Goal: Task Accomplishment & Management: Use online tool/utility

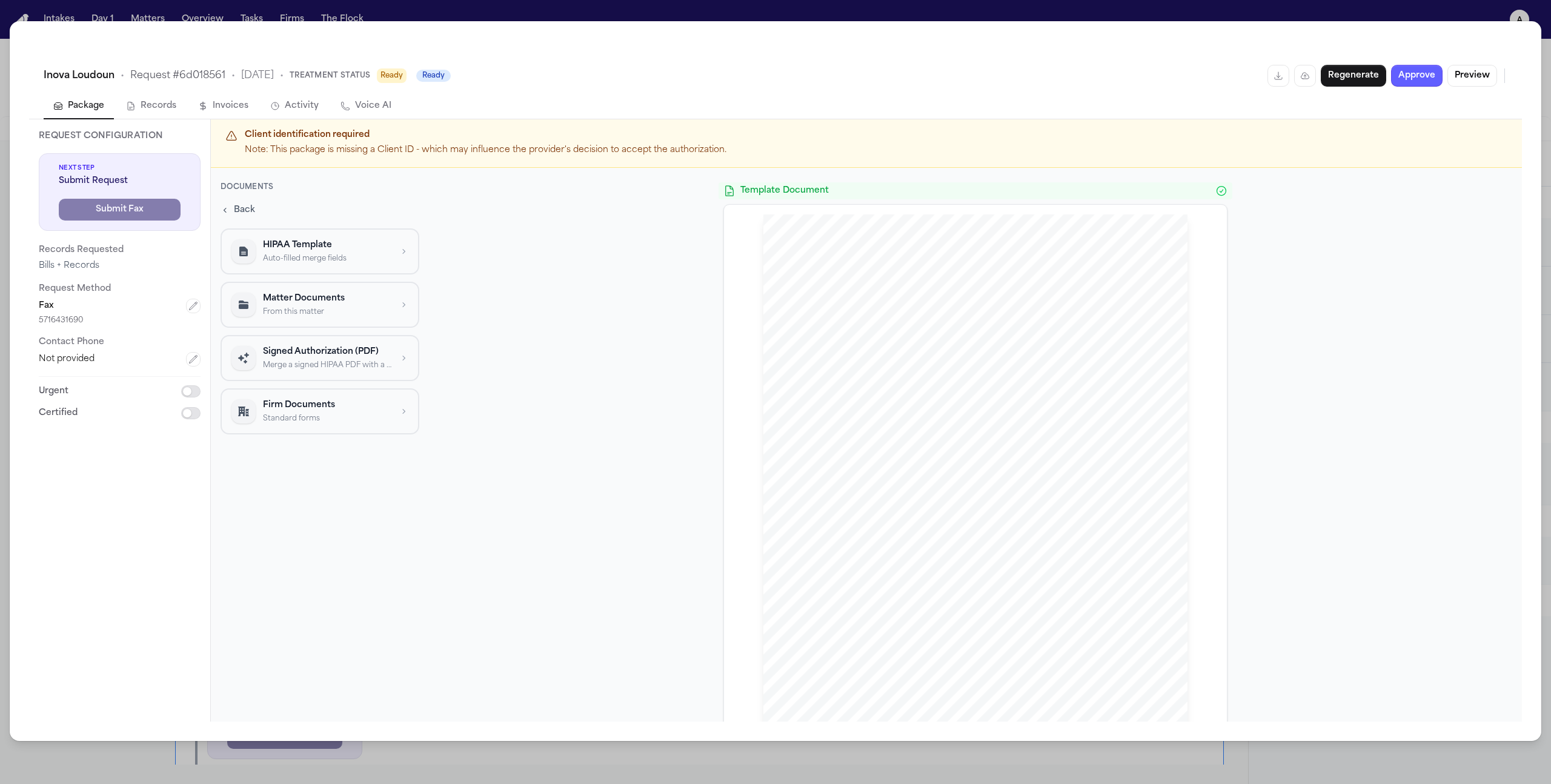
scroll to position [217, 0]
click at [395, 364] on div "Signed Authorization (PDF) Merge a signed HIPAA PDF with a template" at bounding box center [319, 357] width 177 height 24
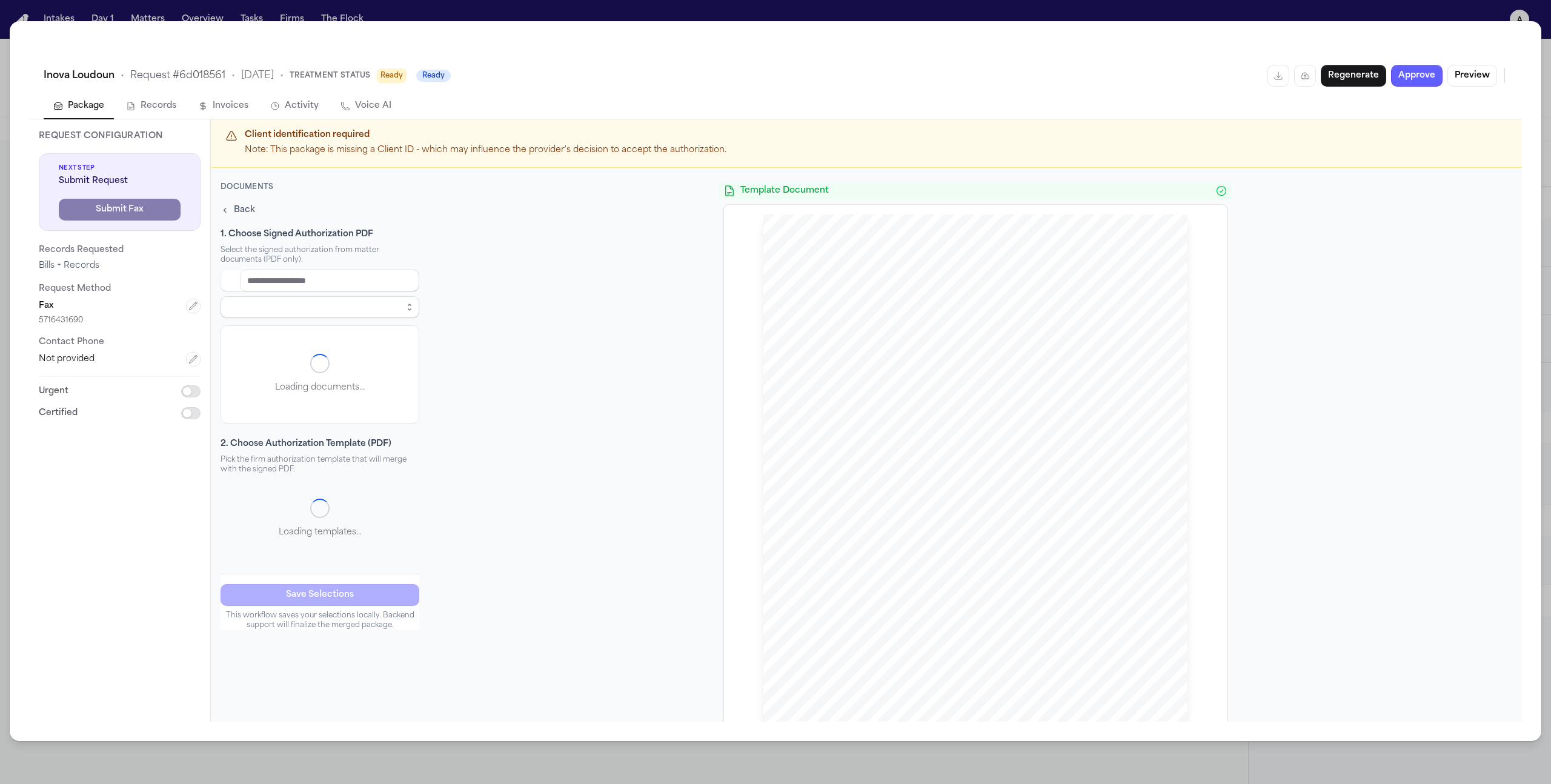
select select "**********"
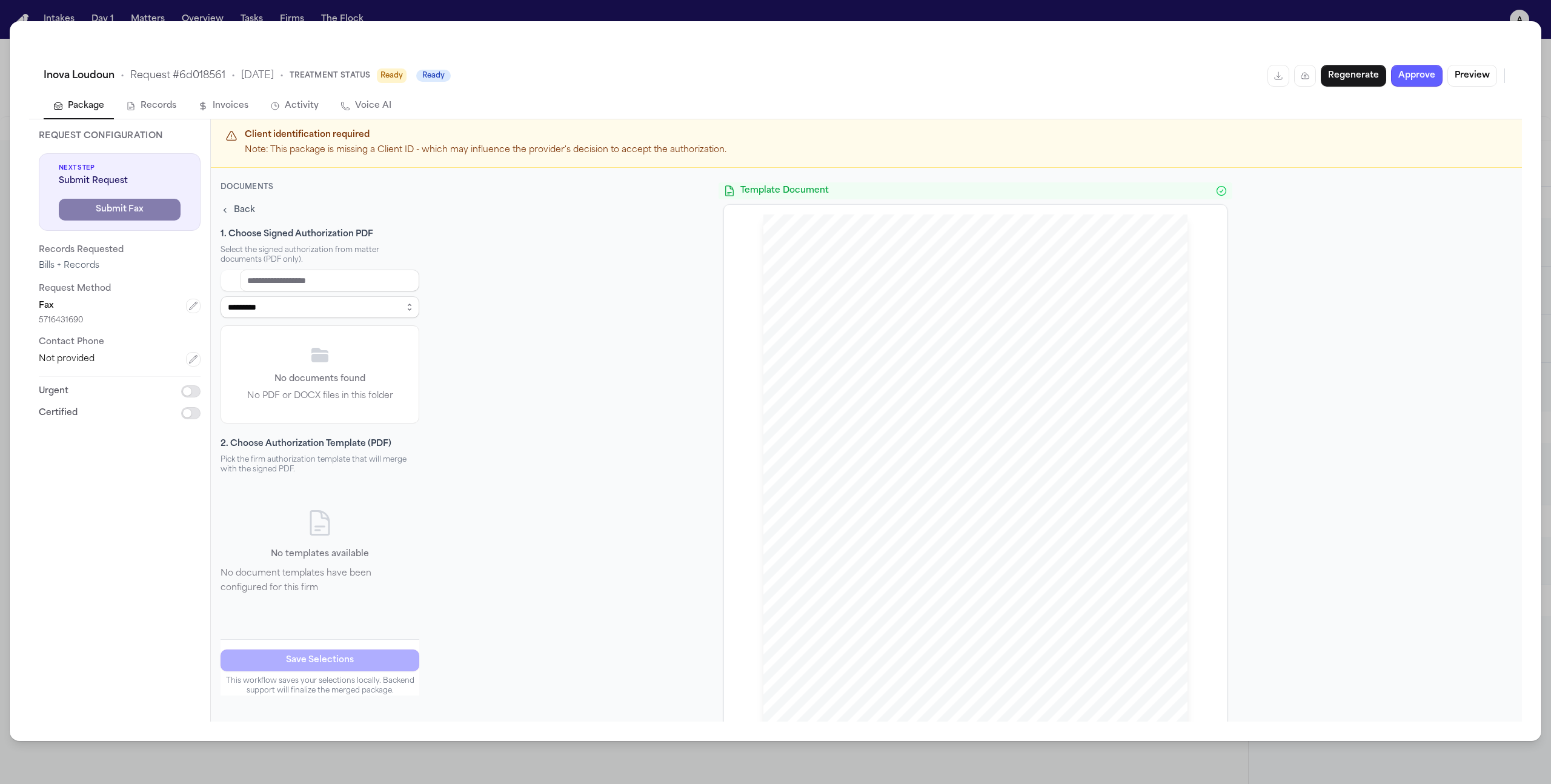
click at [227, 200] on div "**********" at bounding box center [320, 443] width 199 height 524
click at [228, 204] on button "Back" at bounding box center [238, 209] width 39 height 17
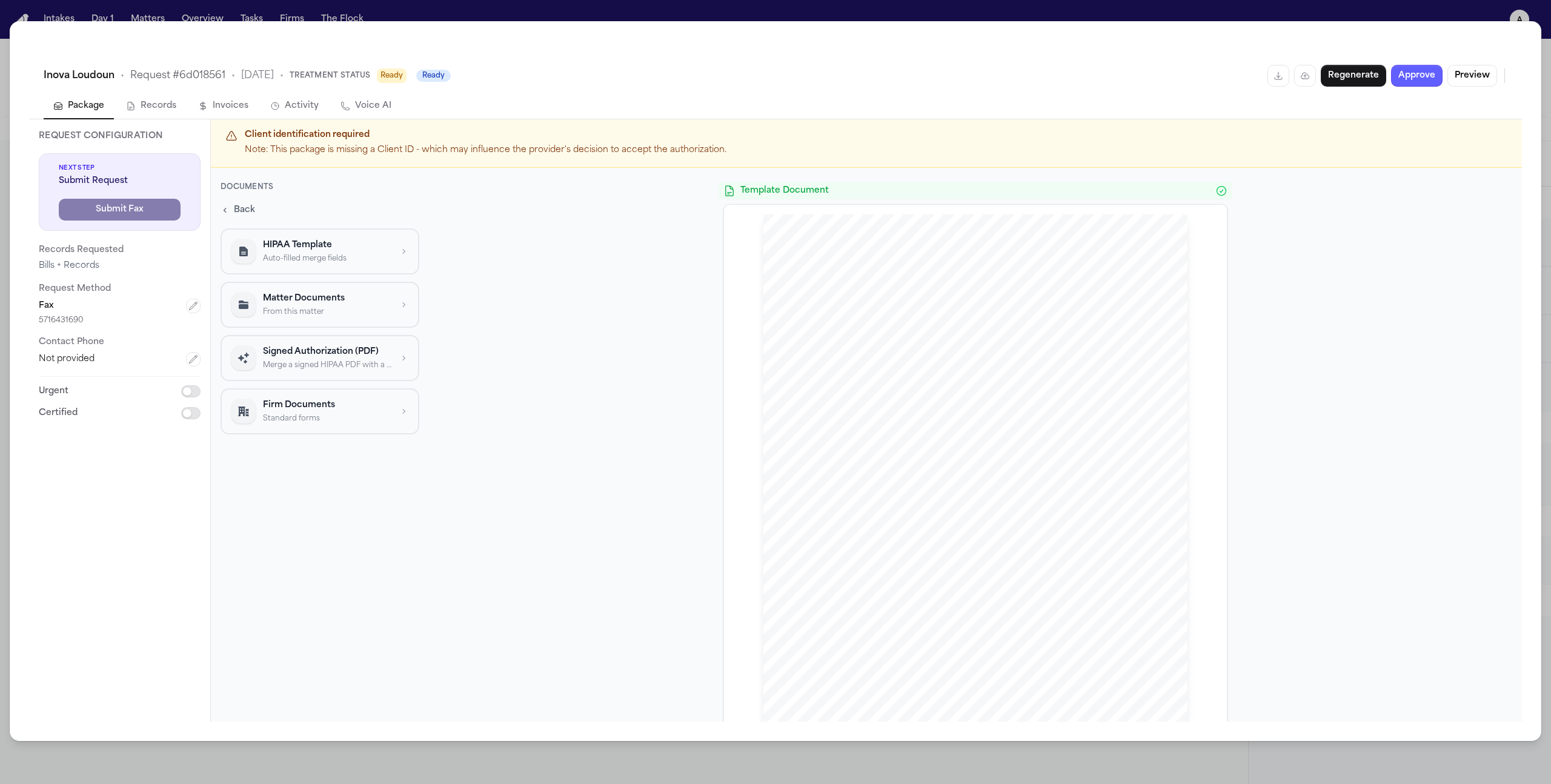
click at [361, 358] on div "Signed Authorization (PDF) Merge a signed HIPAA PDF with a template" at bounding box center [327, 357] width 129 height 24
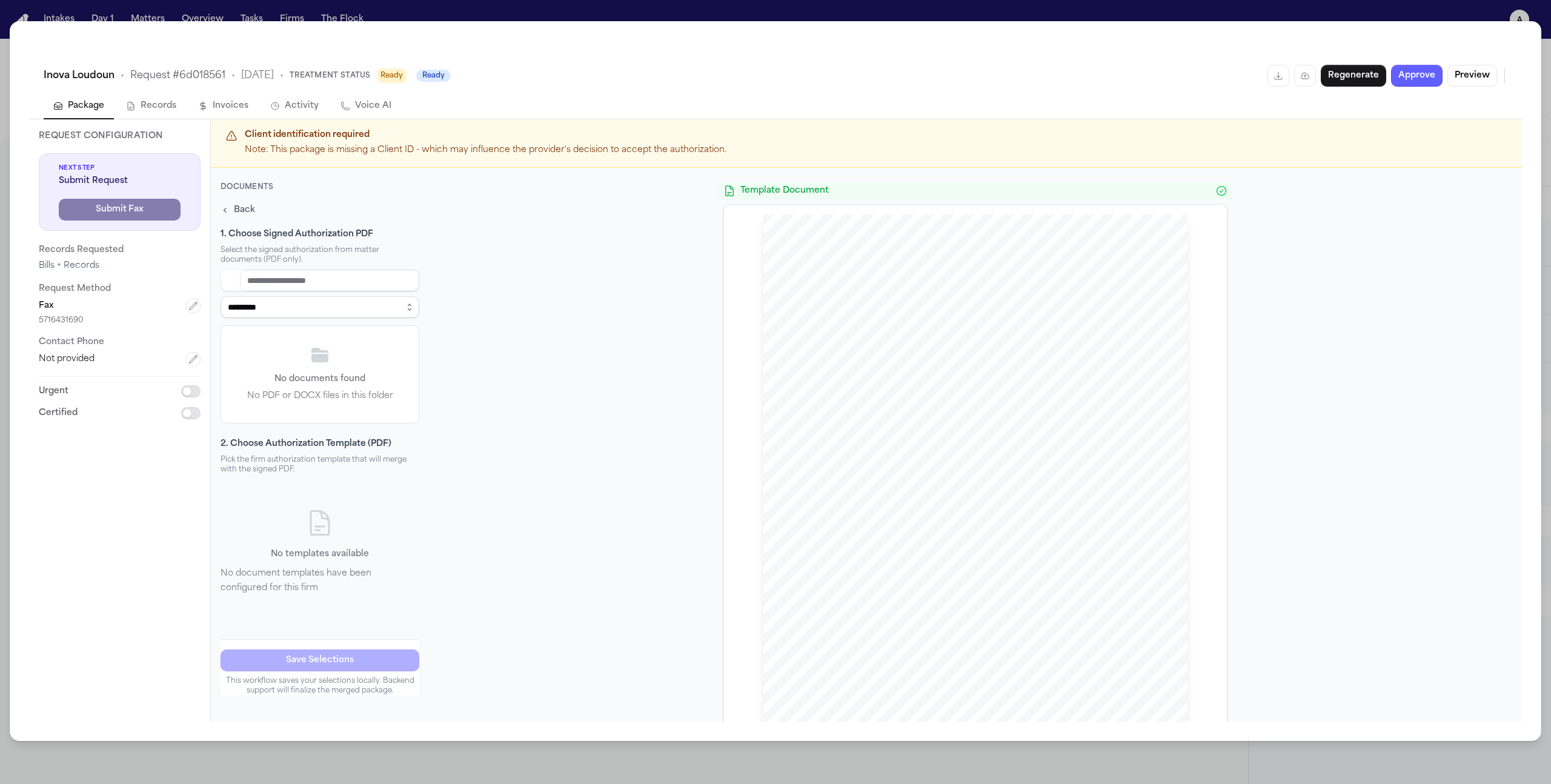
click at [229, 205] on icon "button" at bounding box center [225, 209] width 10 height 10
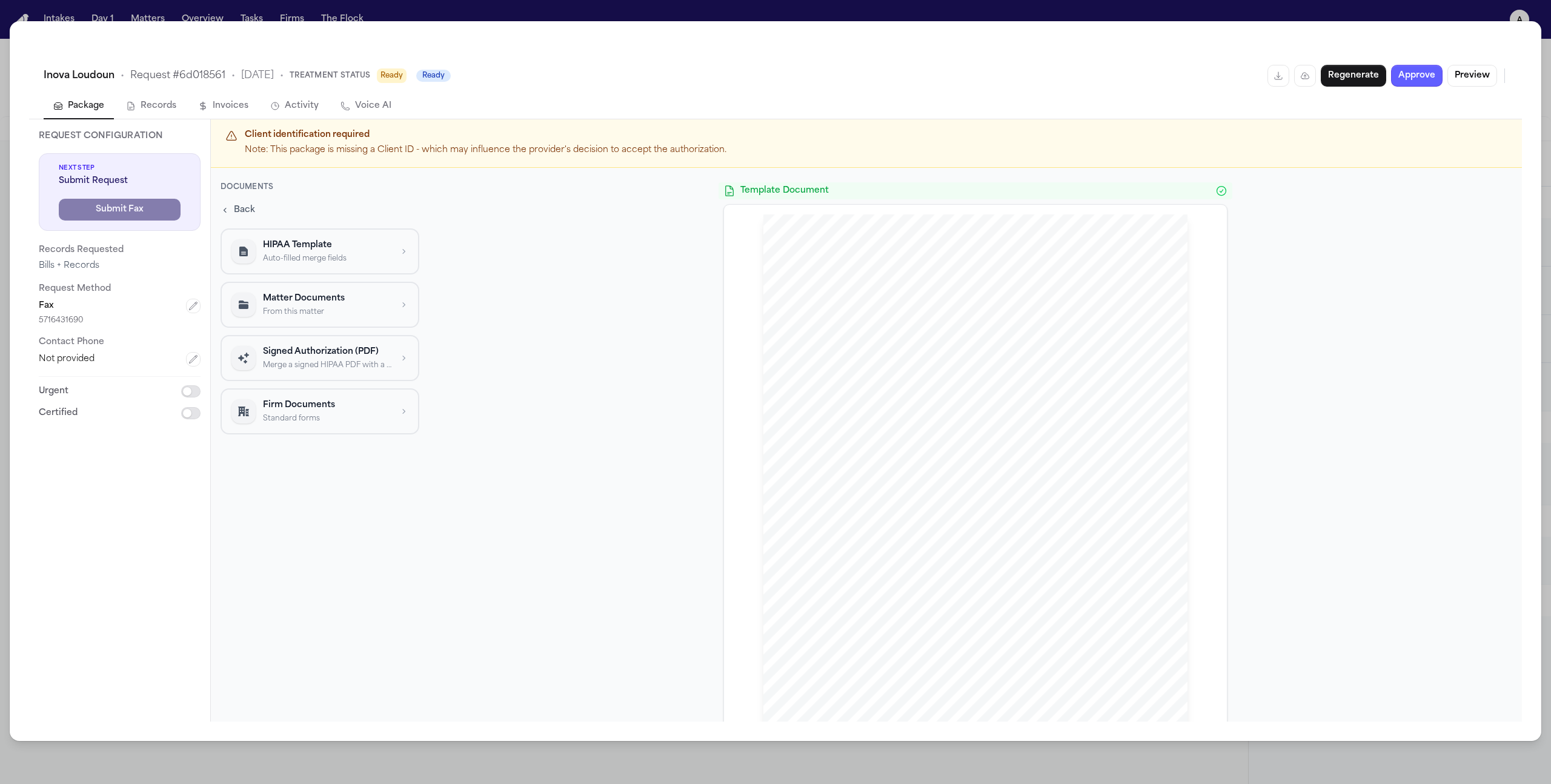
click at [293, 264] on button "HIPAA Template Auto-filled merge fields" at bounding box center [320, 251] width 199 height 46
click at [239, 209] on span "Back" at bounding box center [245, 209] width 21 height 12
click at [284, 297] on p "Matter Documents" at bounding box center [327, 298] width 129 height 12
click at [242, 204] on span "Back" at bounding box center [245, 209] width 21 height 12
click at [303, 369] on p "Merge a signed HIPAA PDF with a template" at bounding box center [327, 365] width 129 height 10
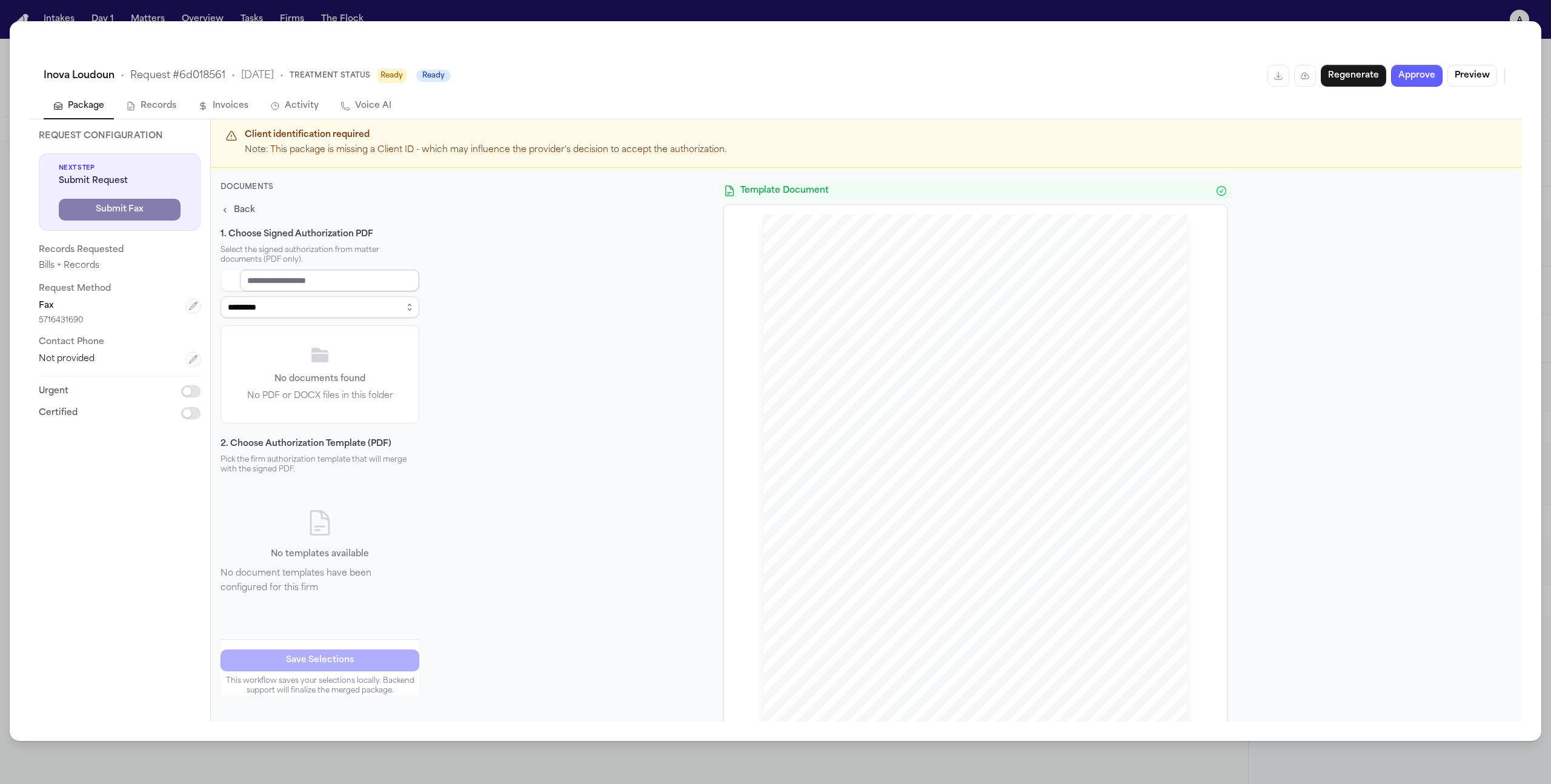
click at [264, 278] on input at bounding box center [329, 279] width 179 height 22
click at [245, 208] on span "Back" at bounding box center [245, 209] width 21 height 12
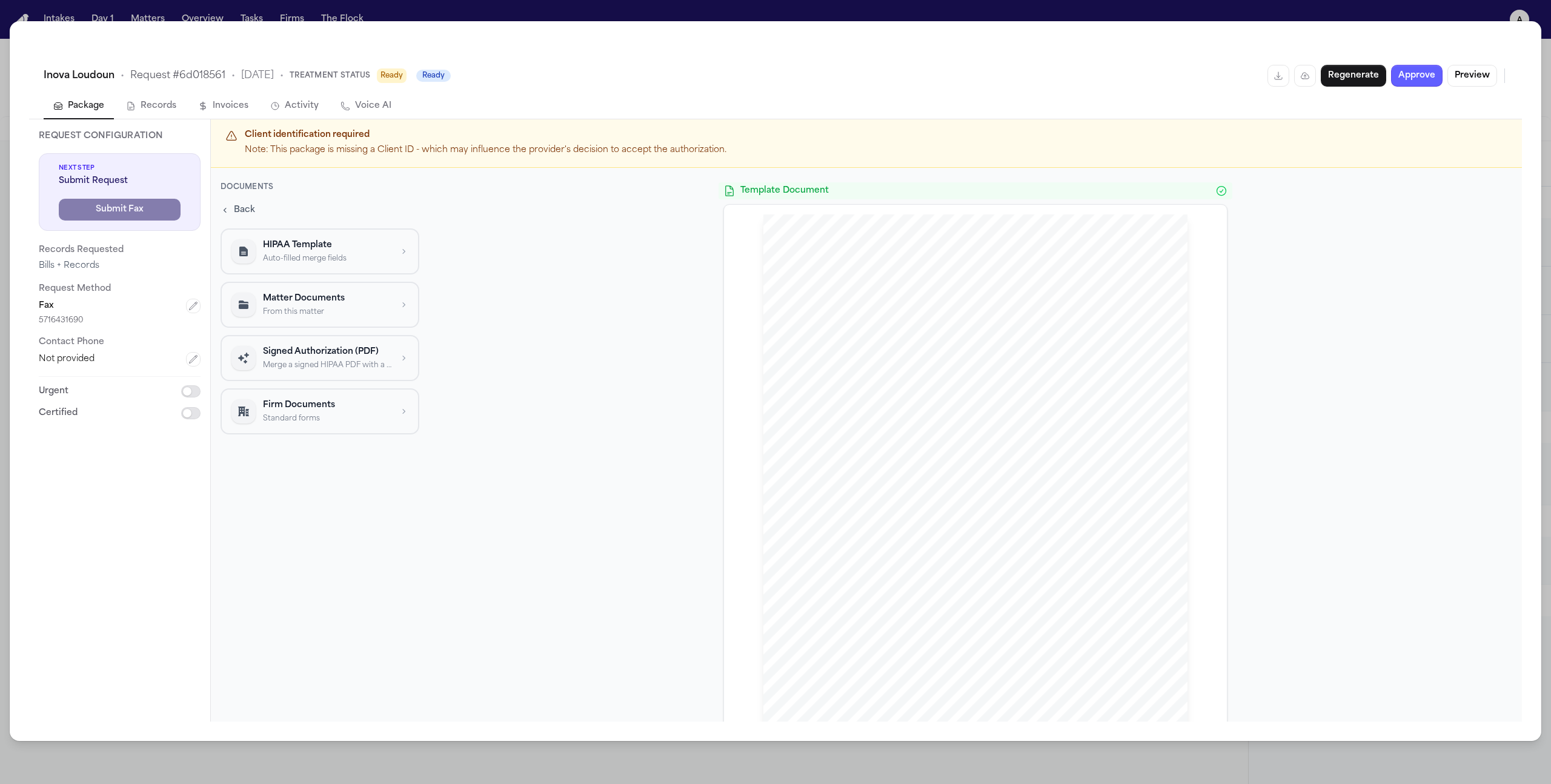
click at [357, 358] on div "Signed Authorization (PDF) Merge a signed HIPAA PDF with a template" at bounding box center [327, 357] width 129 height 24
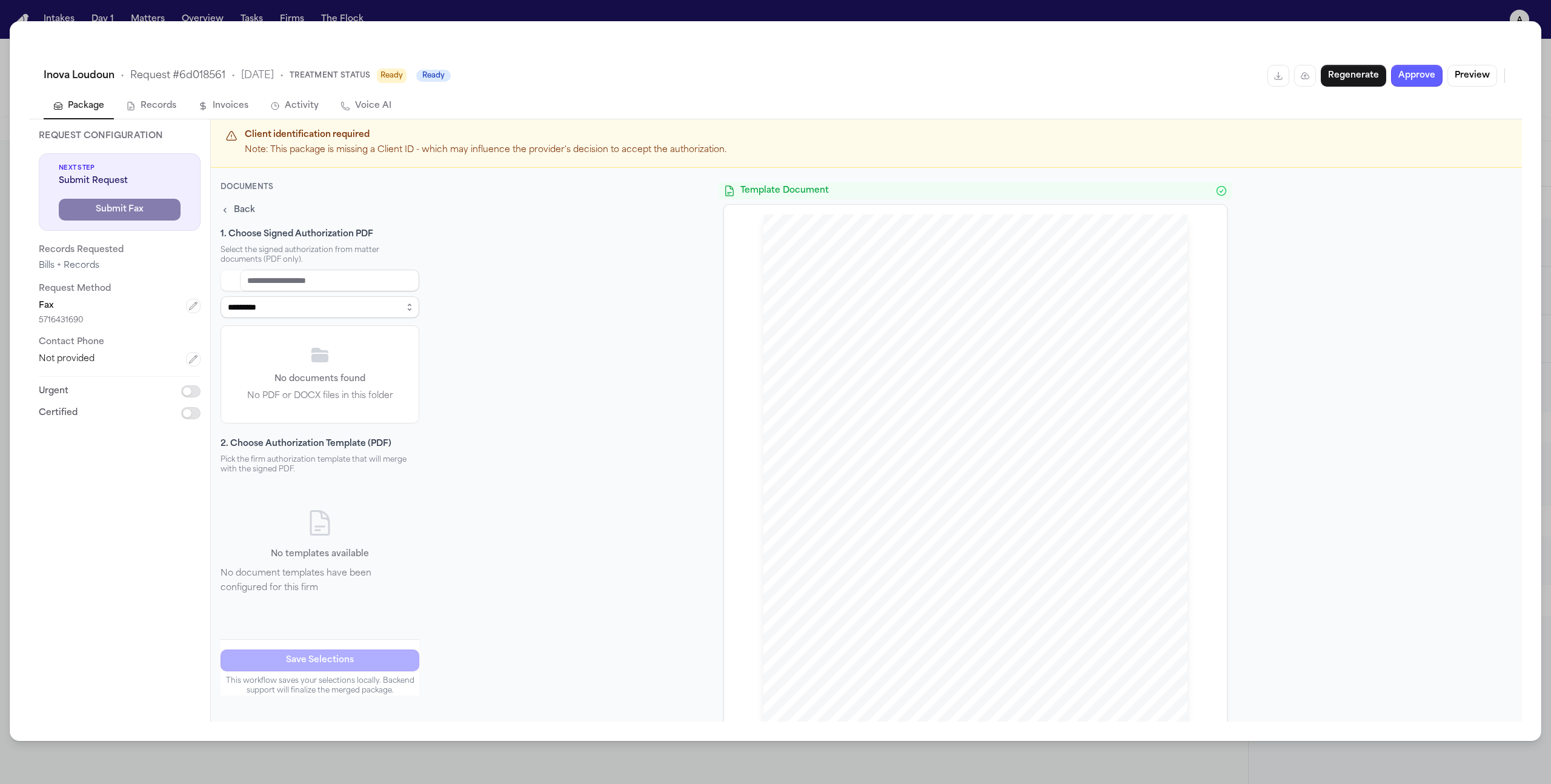
click at [394, 688] on p "This workflow saves your selections locally. Backend support will finalize the …" at bounding box center [320, 685] width 199 height 20
click at [1411, 12] on div "**********" at bounding box center [776, 392] width 1551 height 784
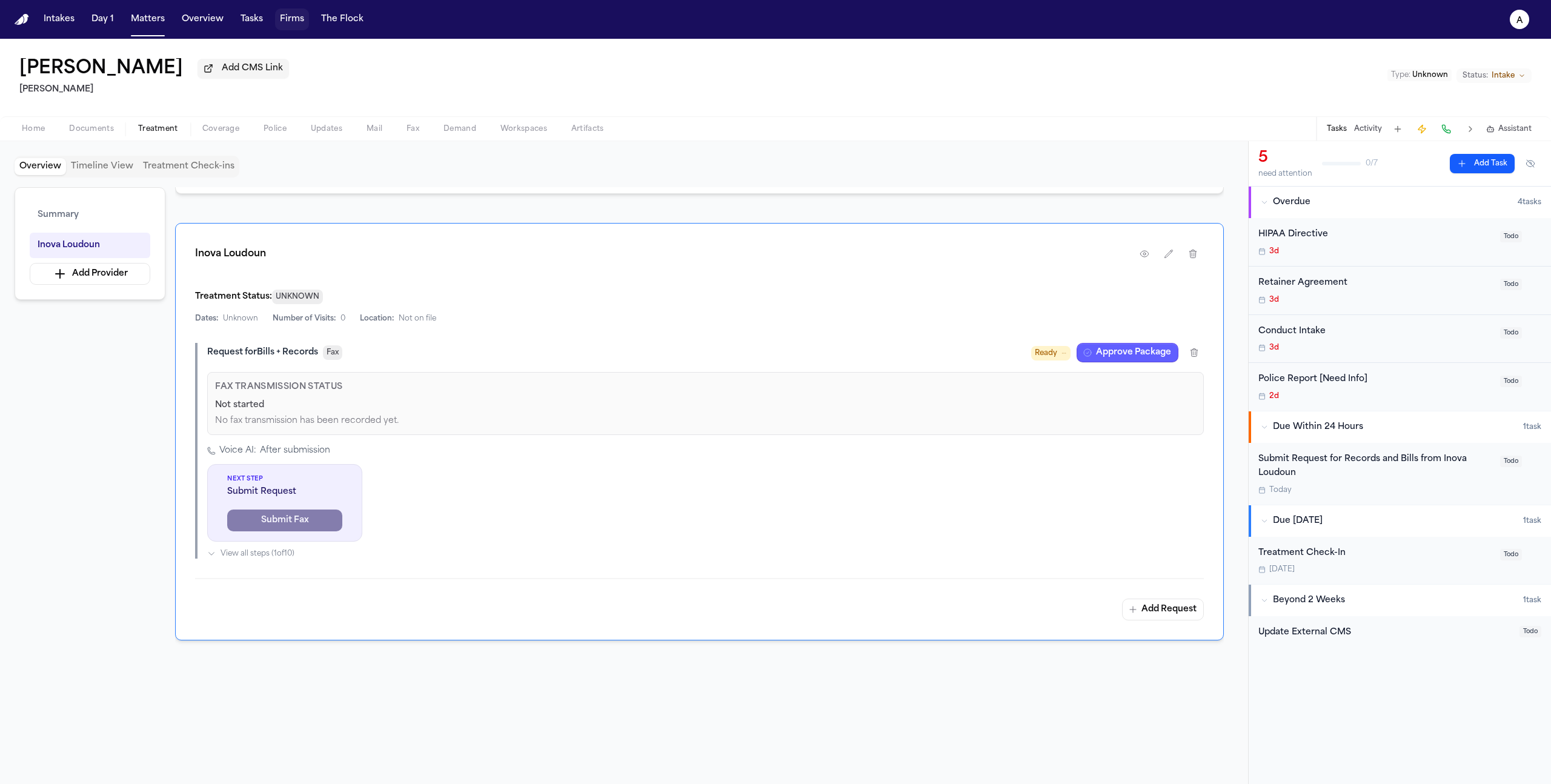
click at [281, 20] on button "Firms" at bounding box center [292, 20] width 34 height 22
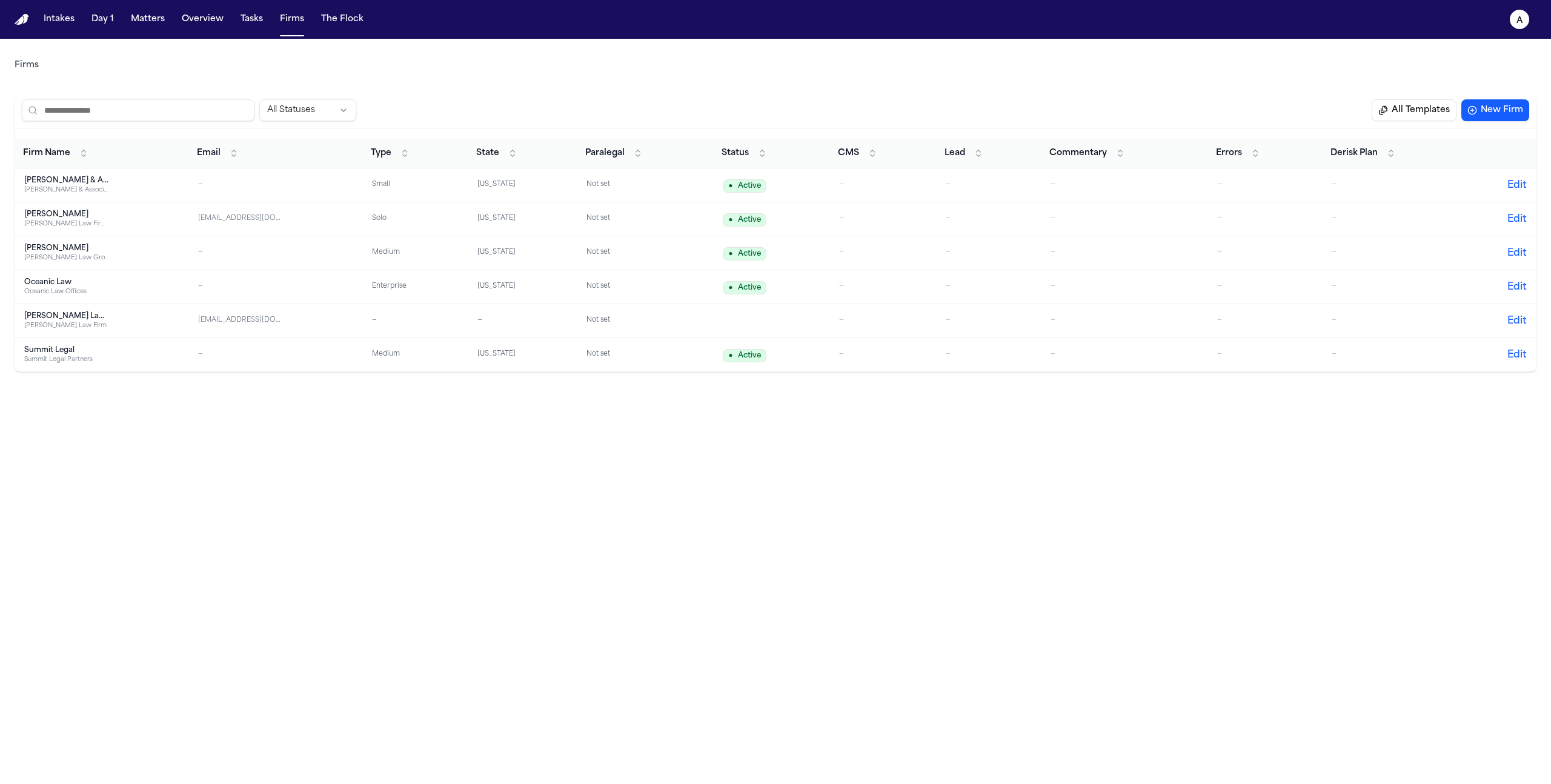
click at [65, 222] on div "[PERSON_NAME] Law Firm PLLC" at bounding box center [67, 223] width 85 height 9
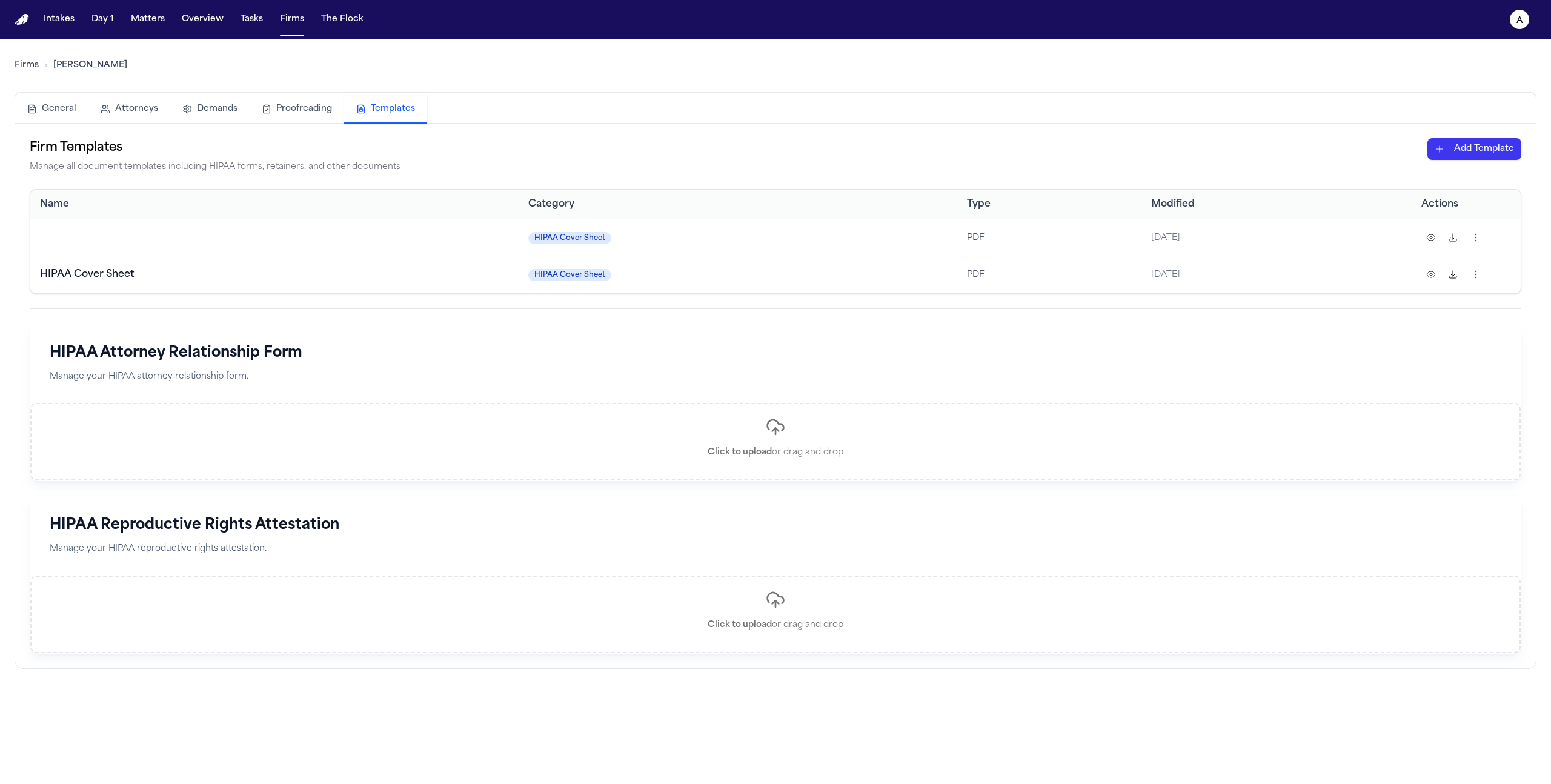
click at [401, 114] on button "Templates" at bounding box center [386, 109] width 83 height 27
click at [1485, 155] on html "Intakes Day 1 Matters Overview Tasks Firms The Flock a Firms [PERSON_NAME] Gene…" at bounding box center [776, 392] width 1551 height 784
click at [1457, 191] on div "HIPAA Authorization" at bounding box center [1453, 194] width 130 height 20
click at [1464, 148] on html "Intakes Day 1 Matters Overview Tasks Firms The Flock a Firms [PERSON_NAME] Gene…" at bounding box center [776, 392] width 1551 height 784
click at [150, 20] on html "Intakes Day 1 Matters Overview Tasks Firms The Flock a Firms [PERSON_NAME] Gene…" at bounding box center [776, 392] width 1551 height 784
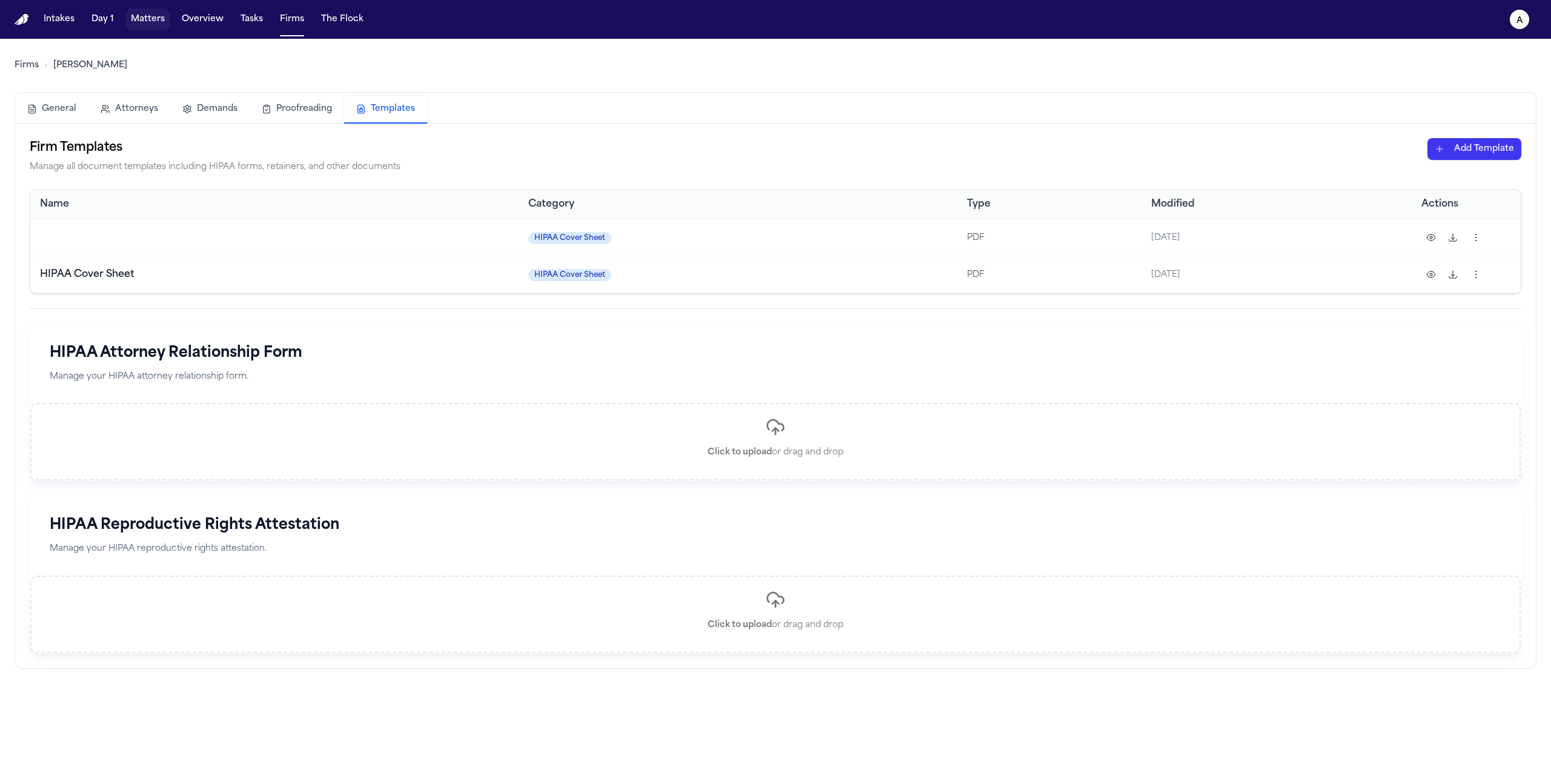
click at [150, 20] on button "Matters" at bounding box center [147, 20] width 43 height 22
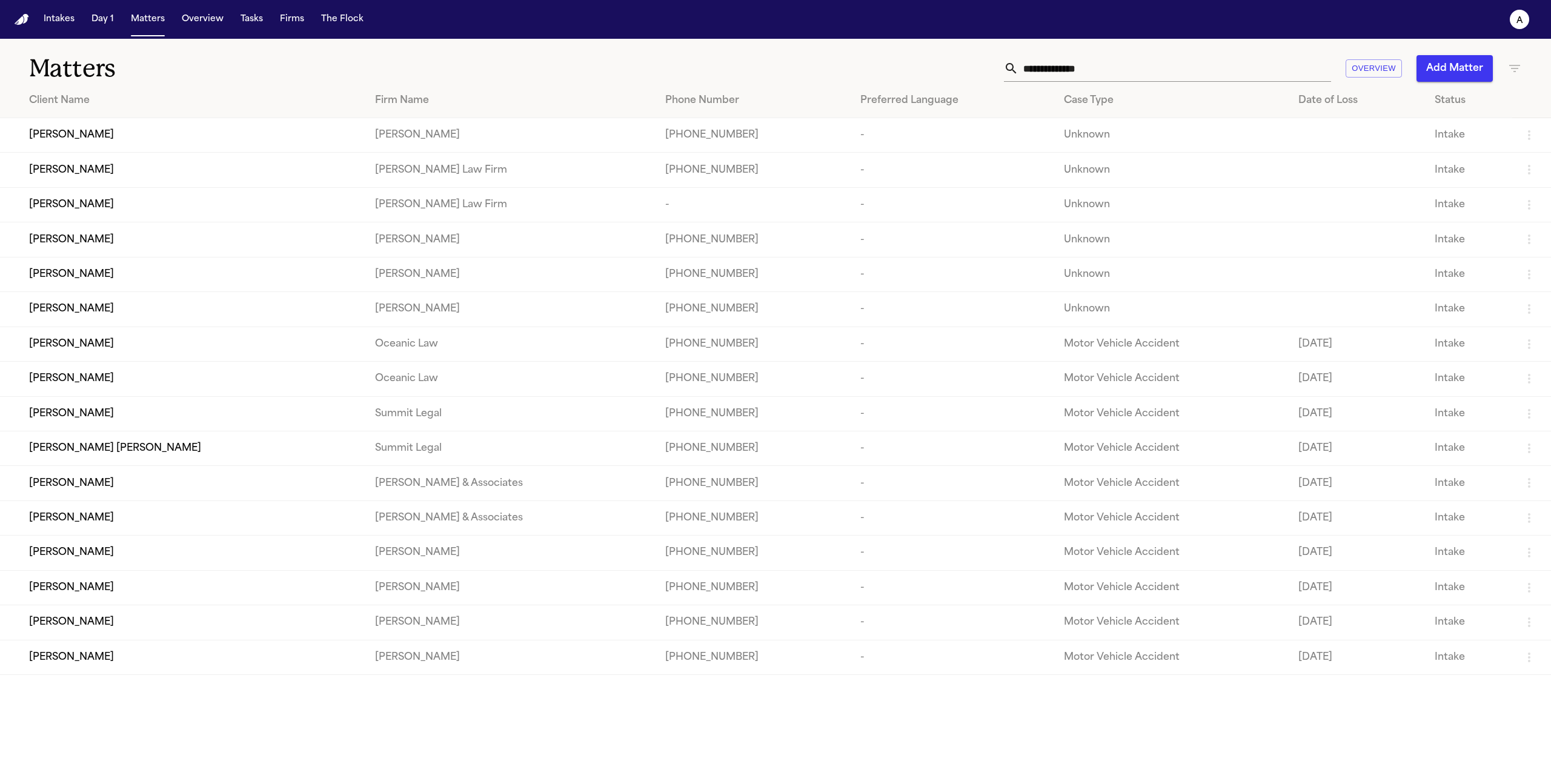
click at [101, 139] on div "[PERSON_NAME]" at bounding box center [193, 135] width 327 height 14
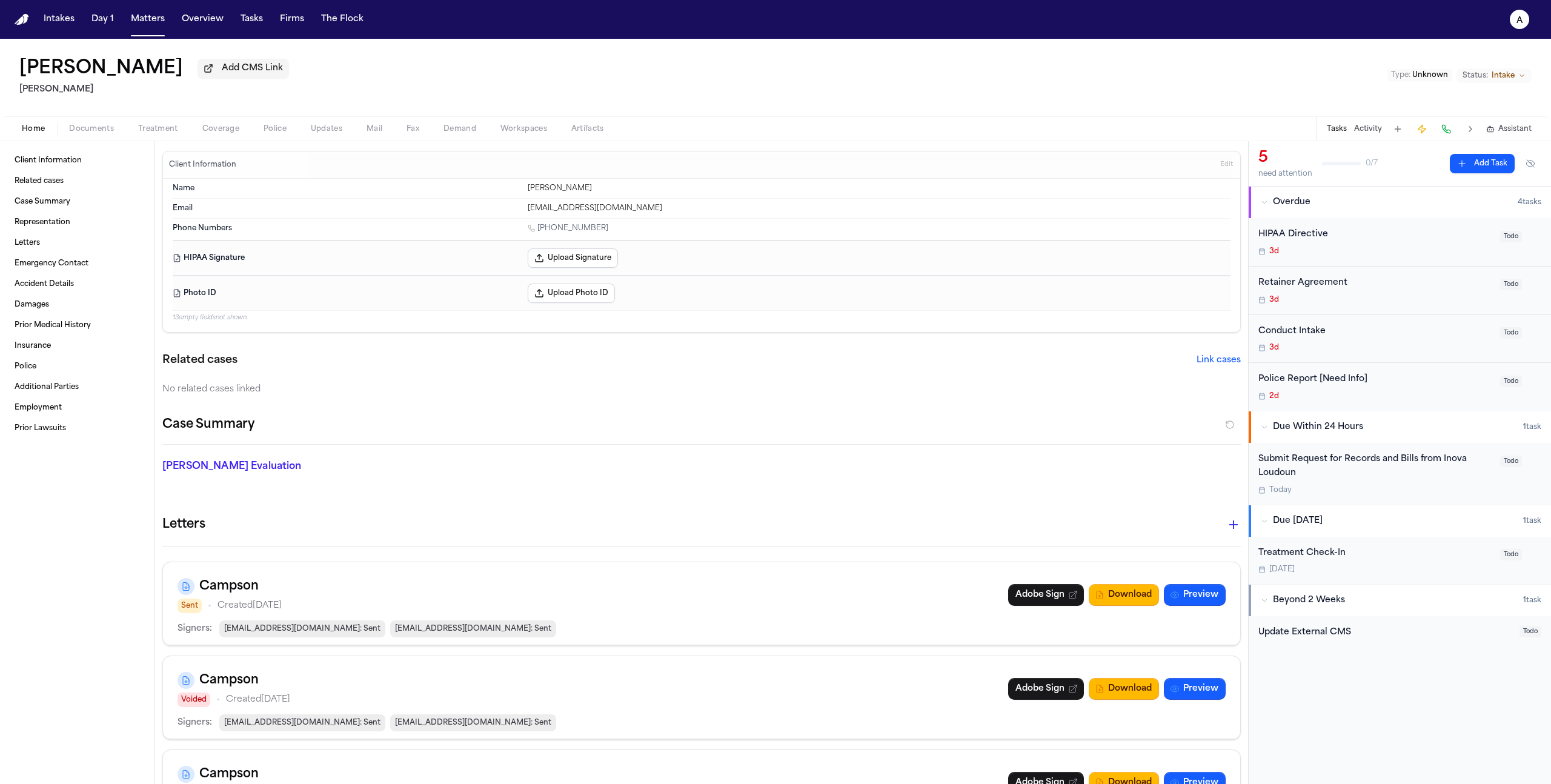
click at [159, 129] on span "Treatment" at bounding box center [158, 129] width 40 height 10
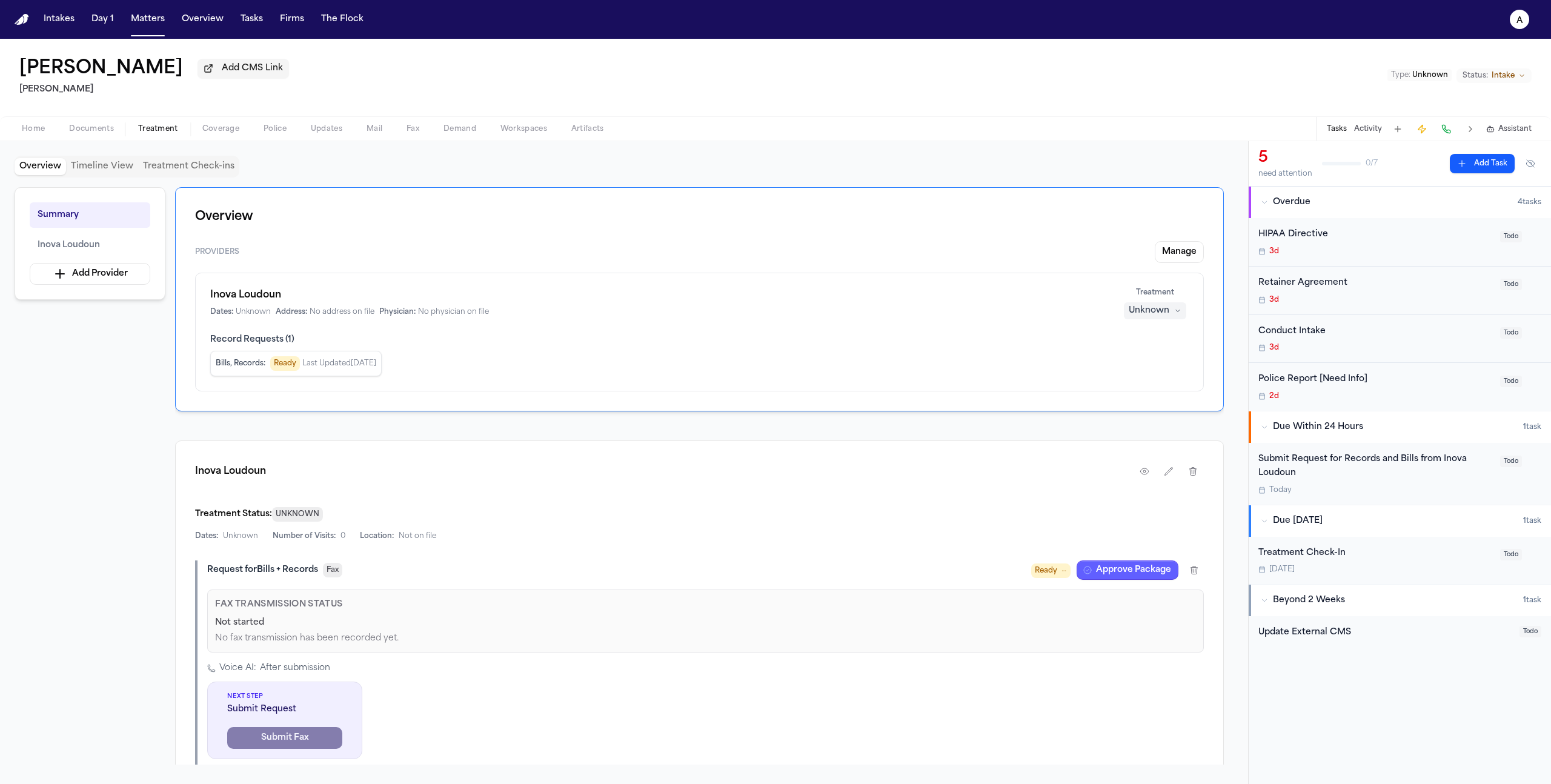
scroll to position [27, 0]
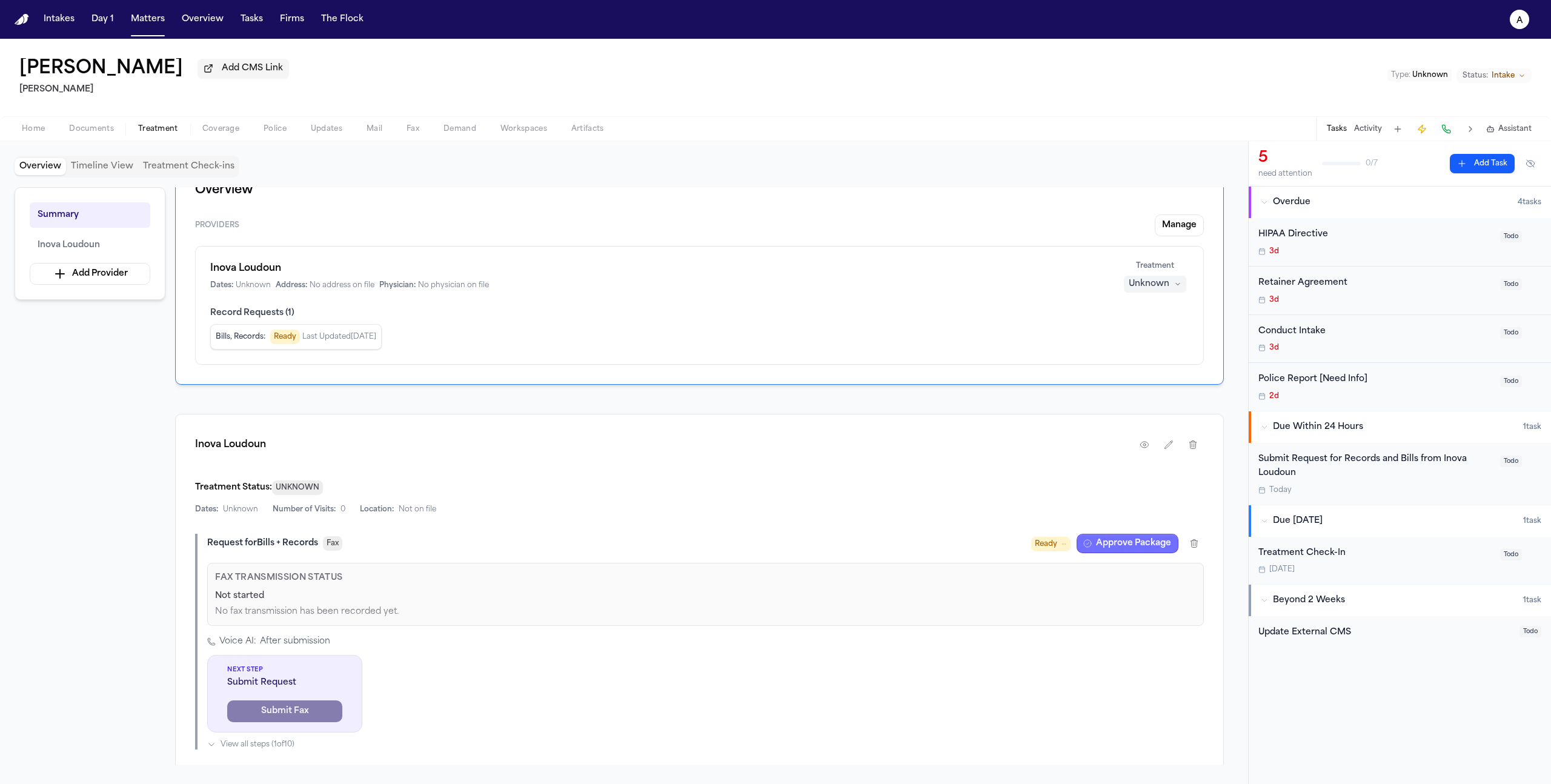
click at [1103, 549] on button "Approve Package" at bounding box center [1127, 544] width 102 height 20
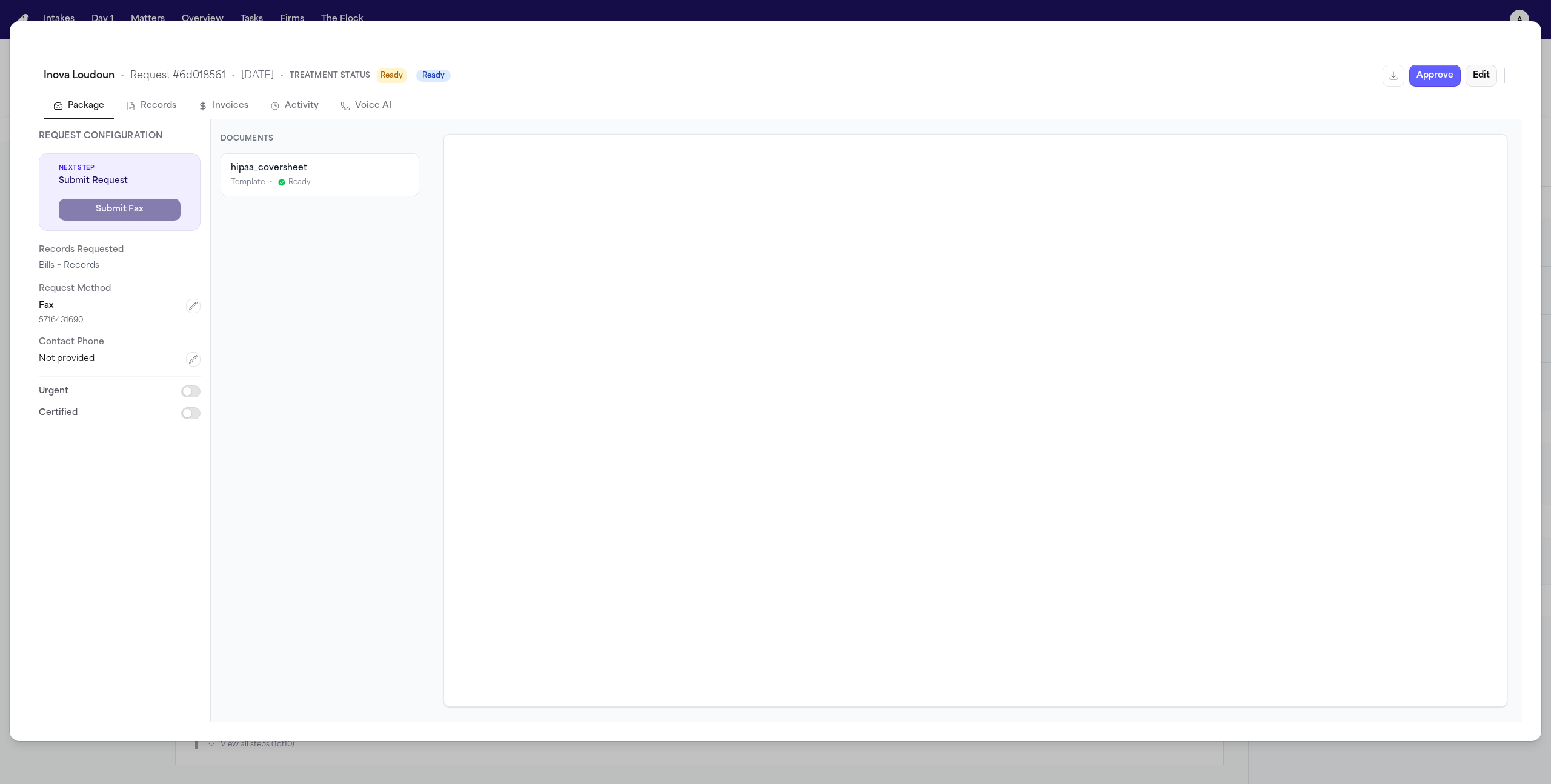
click at [1474, 74] on button "Edit" at bounding box center [1482, 75] width 32 height 22
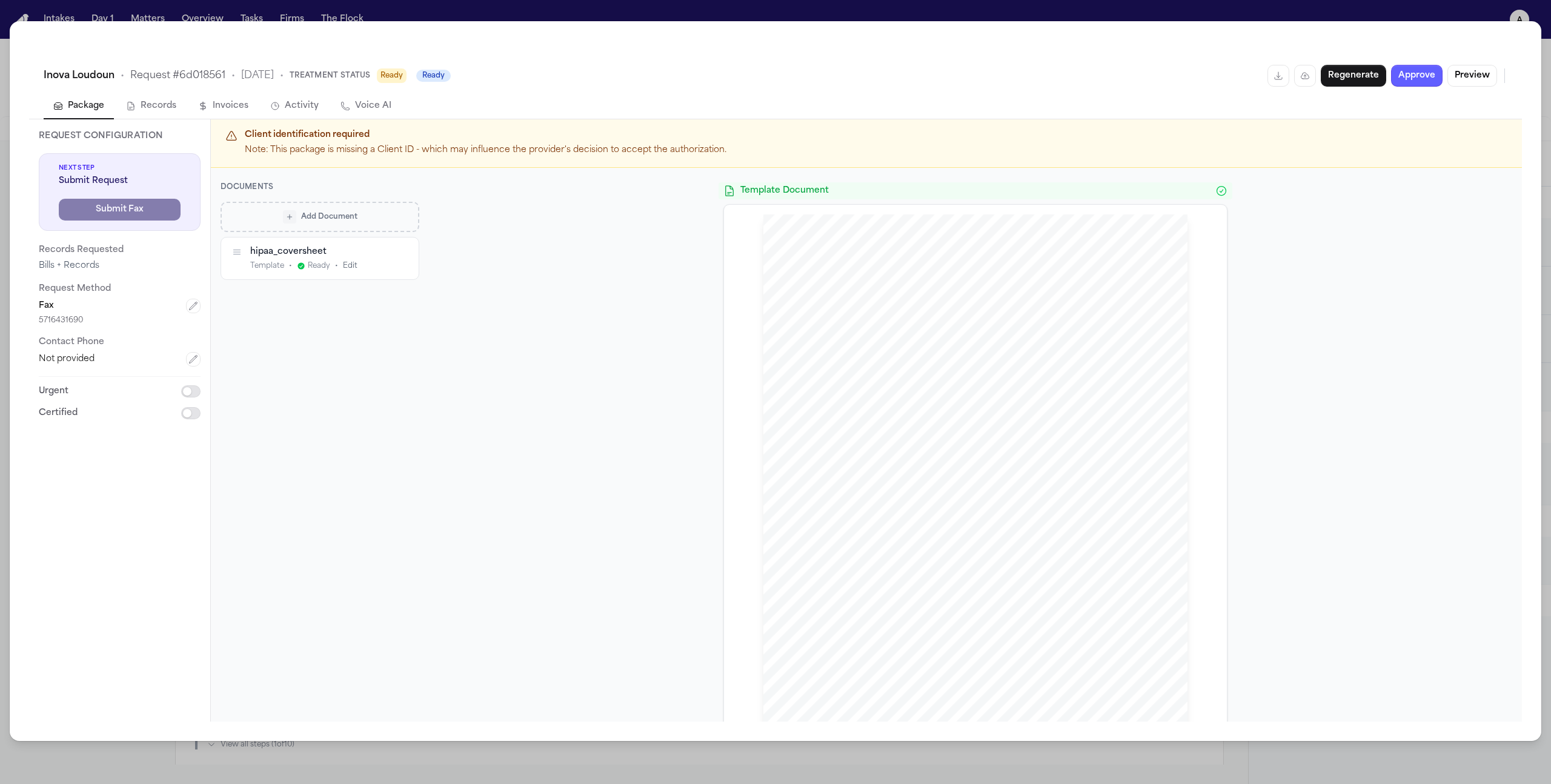
click at [326, 213] on span "Add Document" at bounding box center [329, 216] width 57 height 10
click at [377, 310] on p "Pre-signed authorization" at bounding box center [327, 311] width 129 height 10
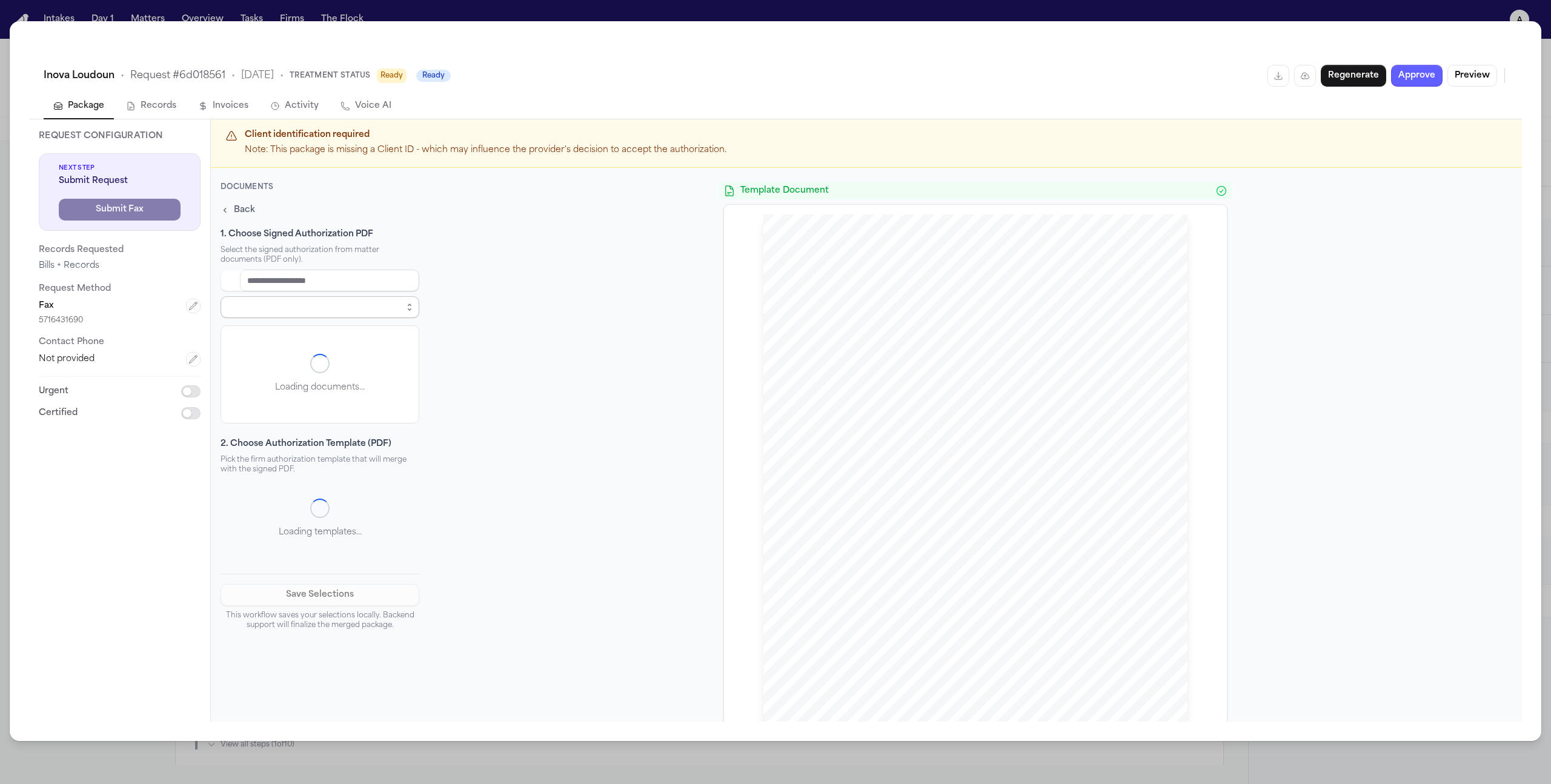
select select "**********"
click at [1025, 20] on div "**********" at bounding box center [776, 392] width 1551 height 784
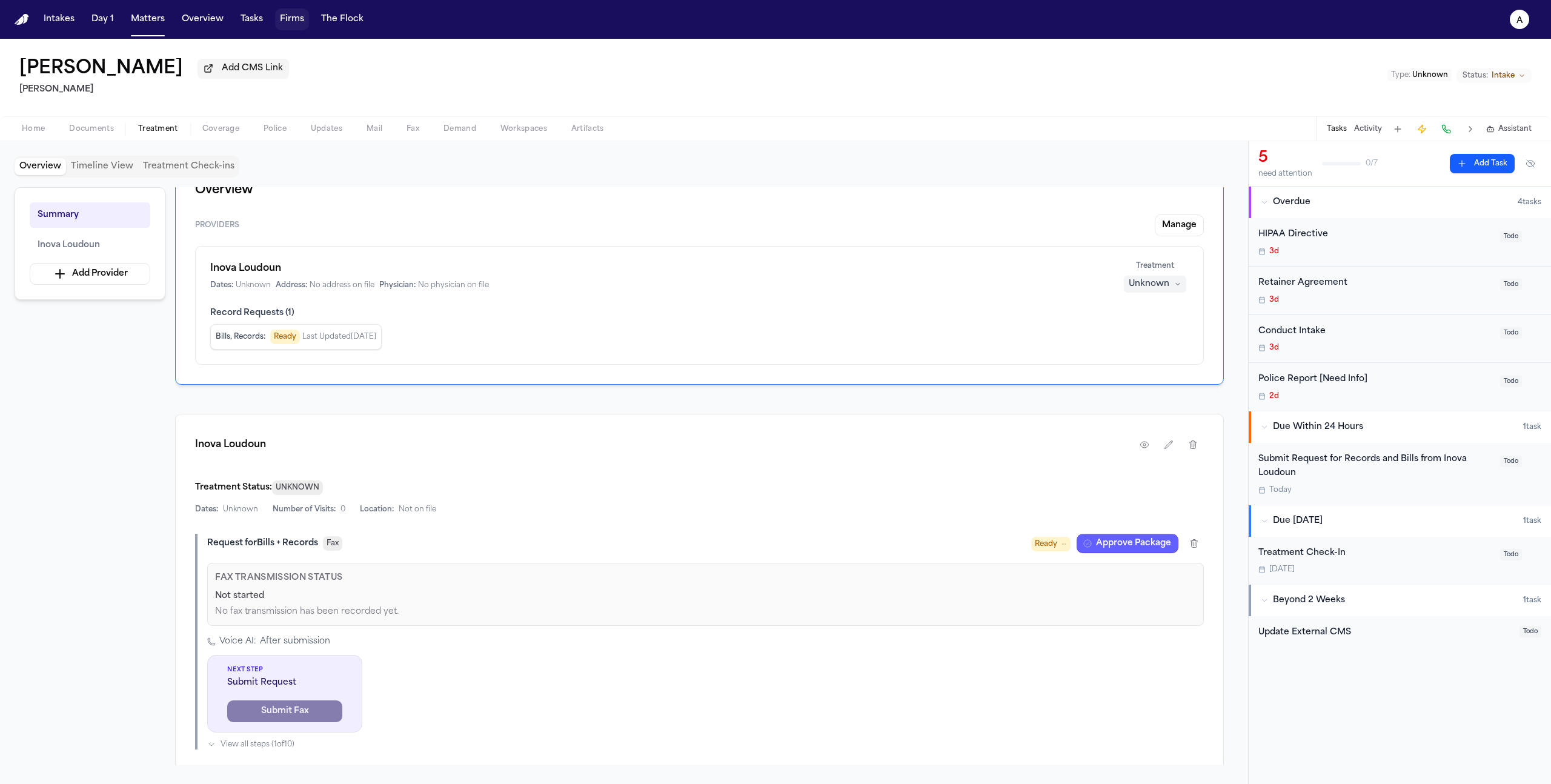
click at [291, 27] on button "Firms" at bounding box center [292, 20] width 34 height 22
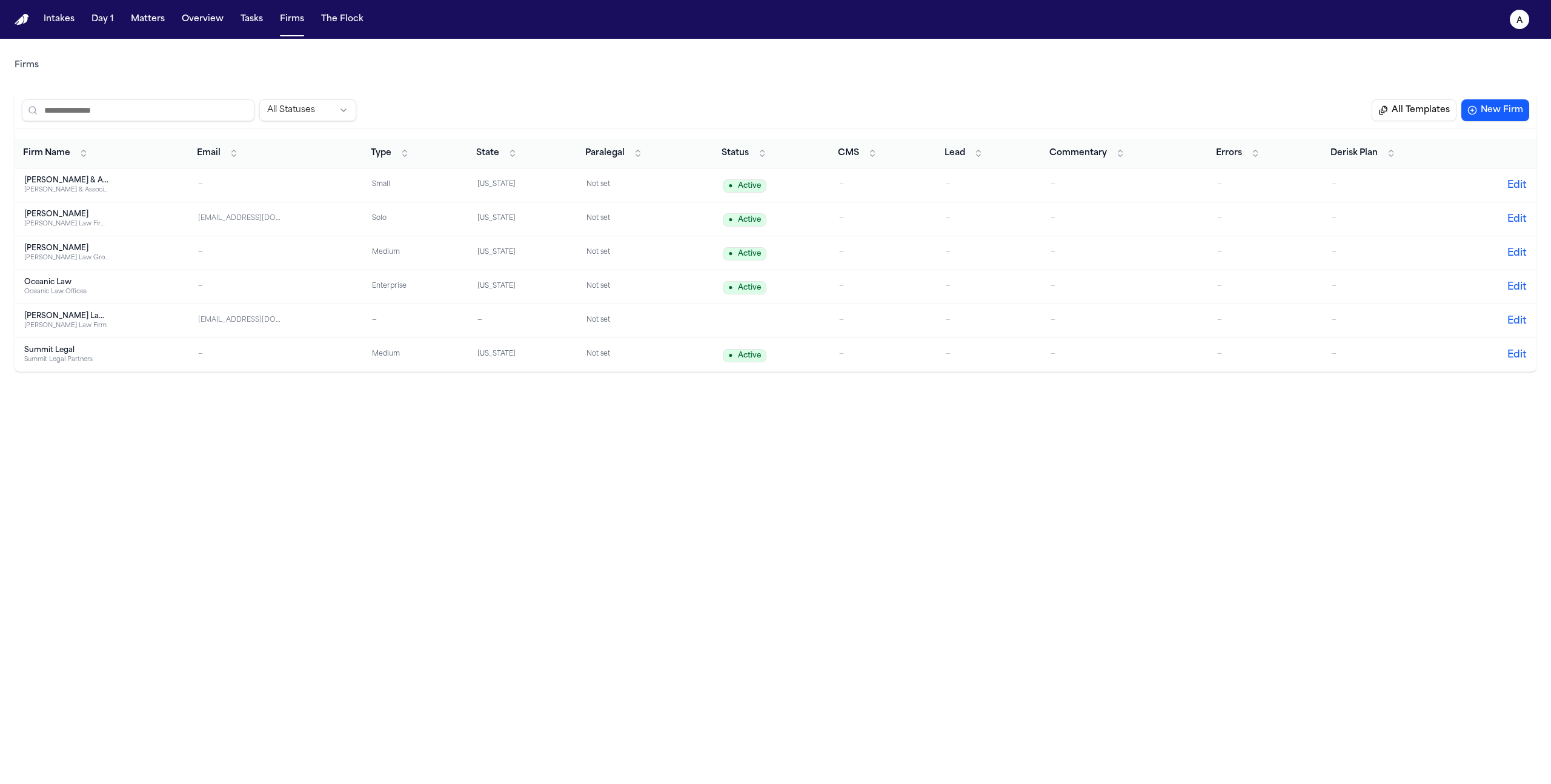
click at [1476, 112] on button "New Firm" at bounding box center [1495, 110] width 67 height 22
click at [74, 213] on div "[PERSON_NAME]" at bounding box center [67, 214] width 85 height 10
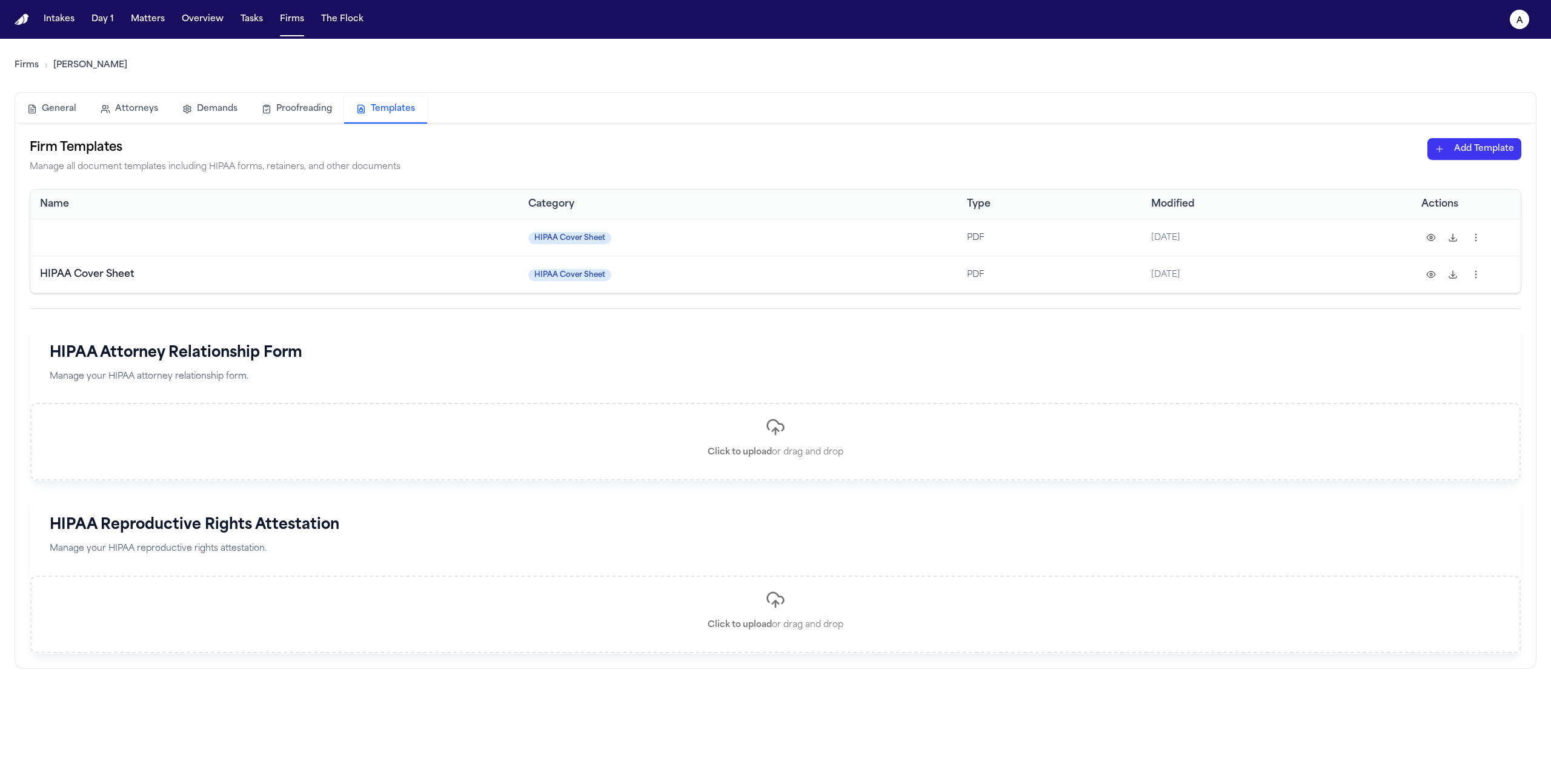
click at [398, 112] on button "Templates" at bounding box center [386, 109] width 83 height 27
click at [1462, 155] on html "Intakes Day 1 Matters Overview Tasks Firms The Flock a Firms [PERSON_NAME] Gene…" at bounding box center [776, 392] width 1551 height 784
click at [1469, 239] on html "Intakes Day 1 Matters Overview Tasks Firms The Flock a Firms [PERSON_NAME] Gene…" at bounding box center [776, 392] width 1551 height 784
click at [1435, 352] on div "Delete" at bounding box center [1429, 352] width 110 height 20
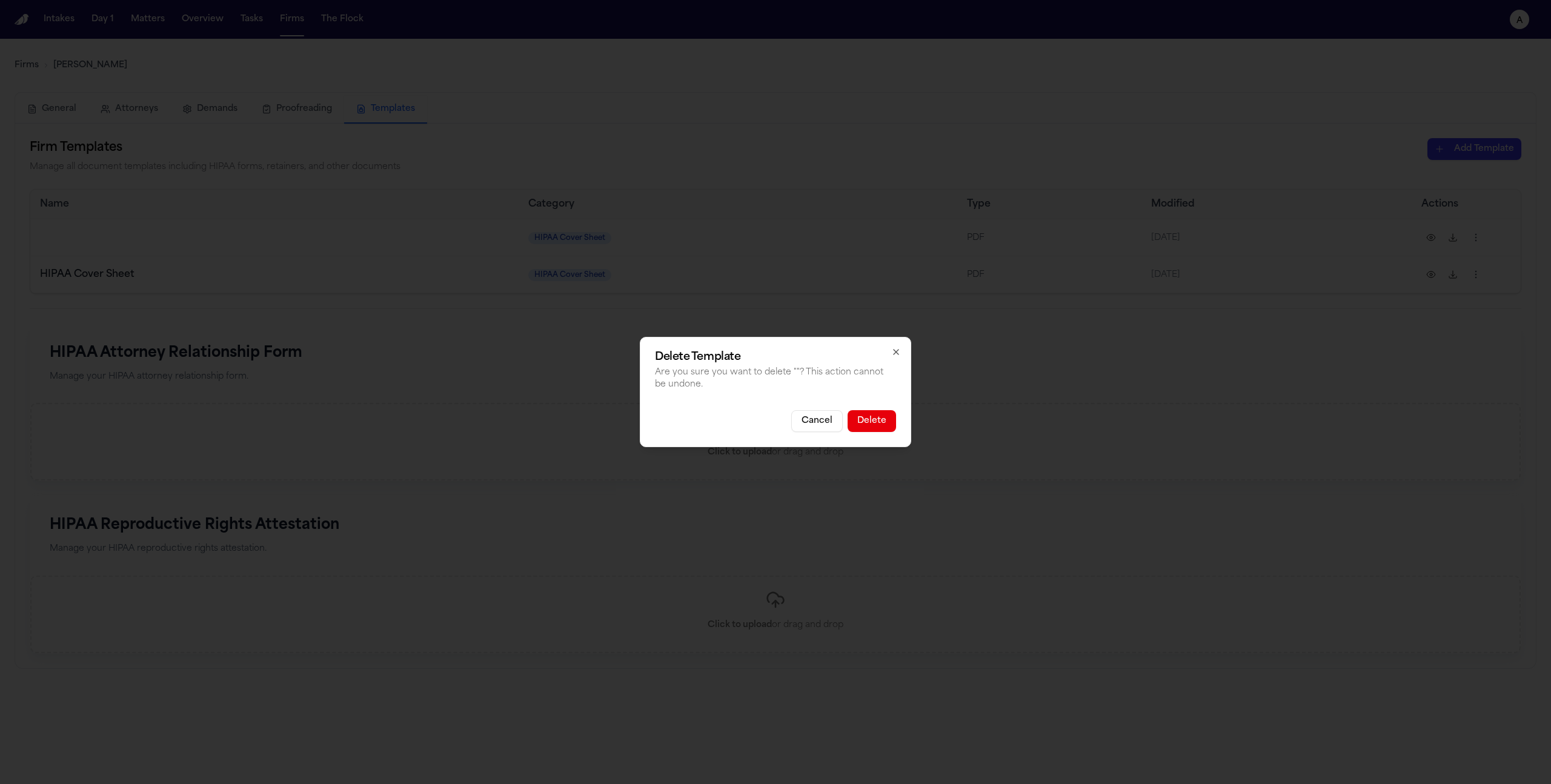
click at [854, 430] on button "Delete" at bounding box center [871, 420] width 49 height 22
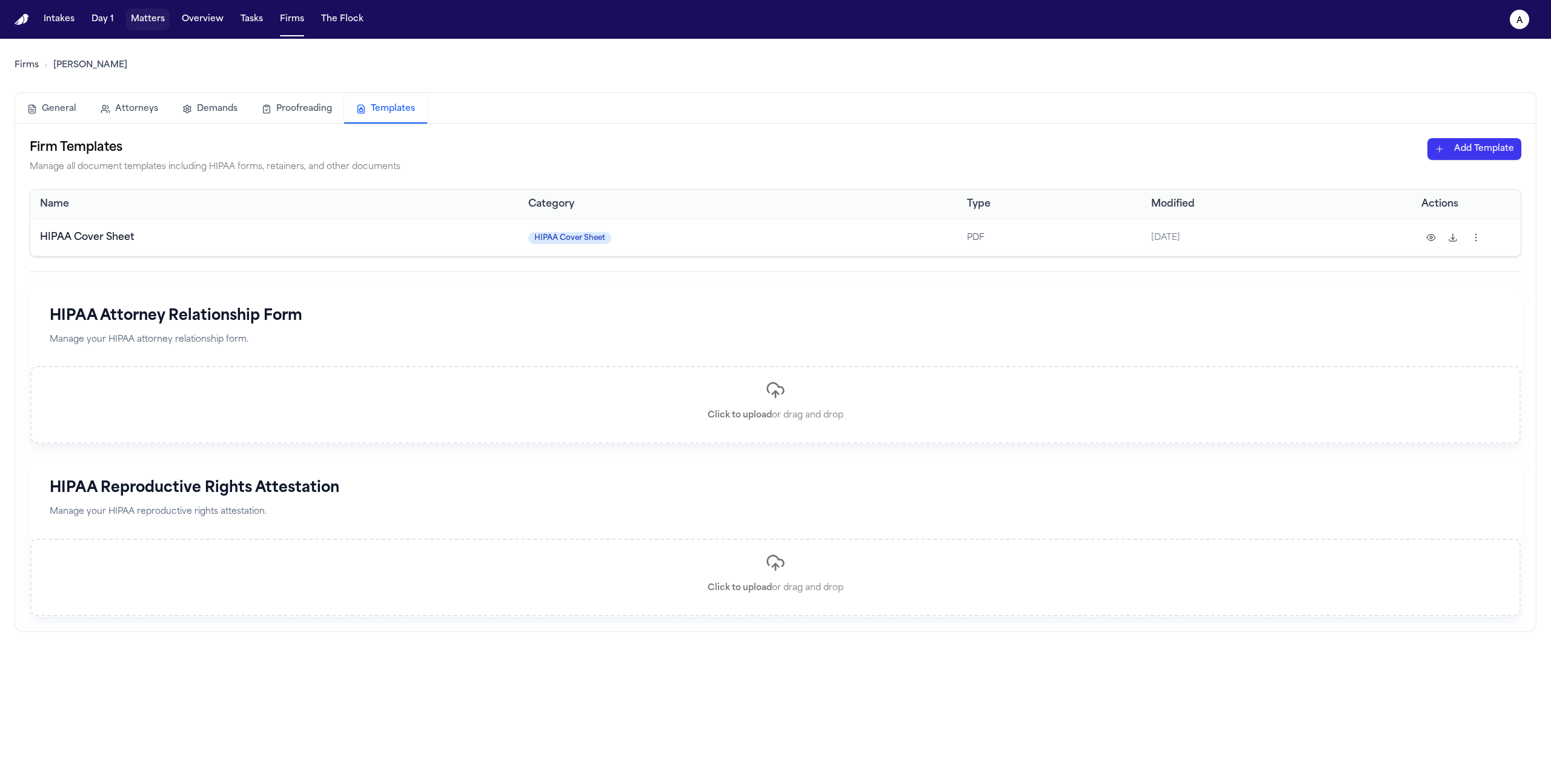
click at [152, 23] on button "Matters" at bounding box center [147, 20] width 43 height 22
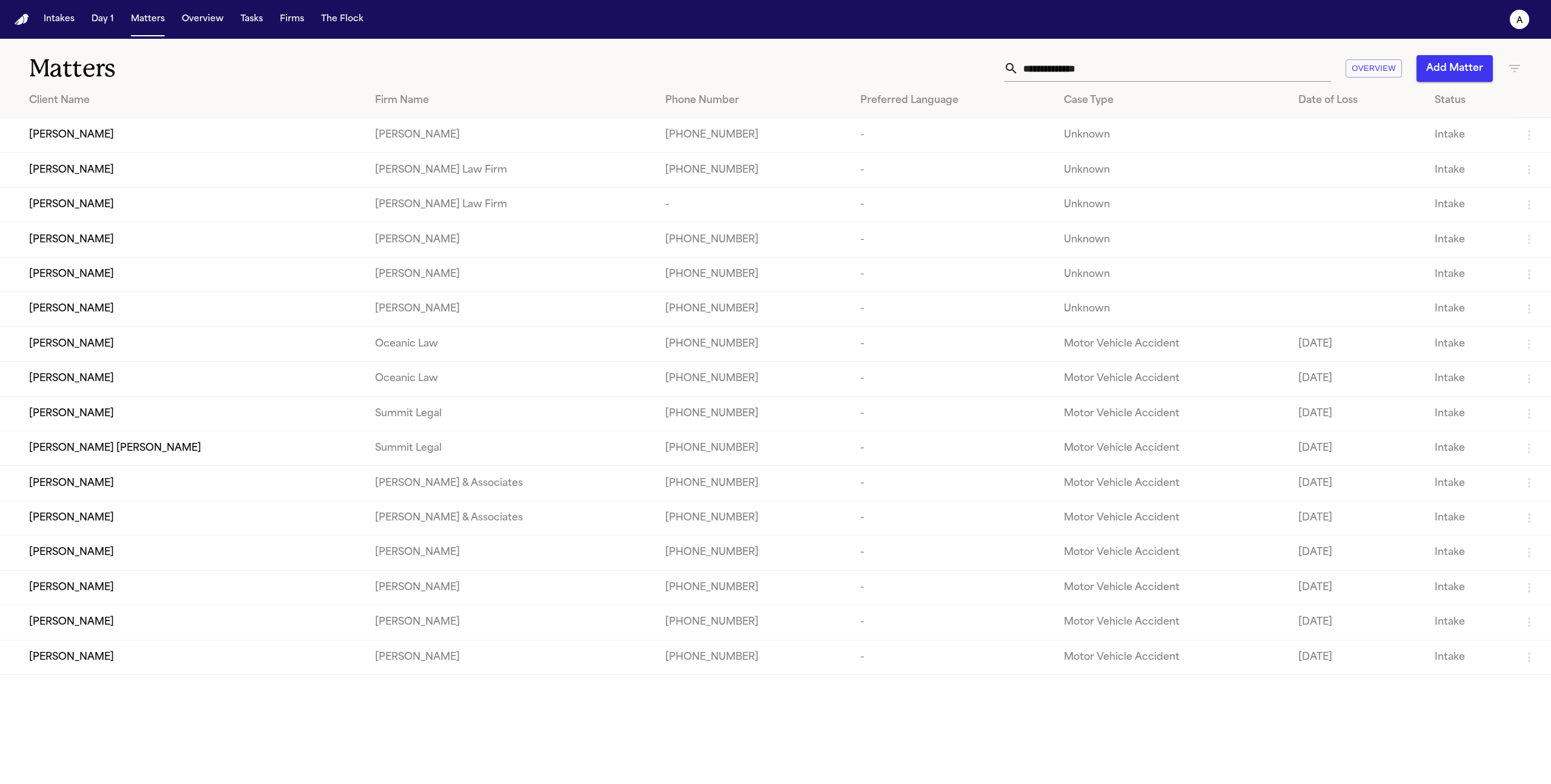
click at [27, 153] on td "[PERSON_NAME]" at bounding box center [183, 135] width 366 height 35
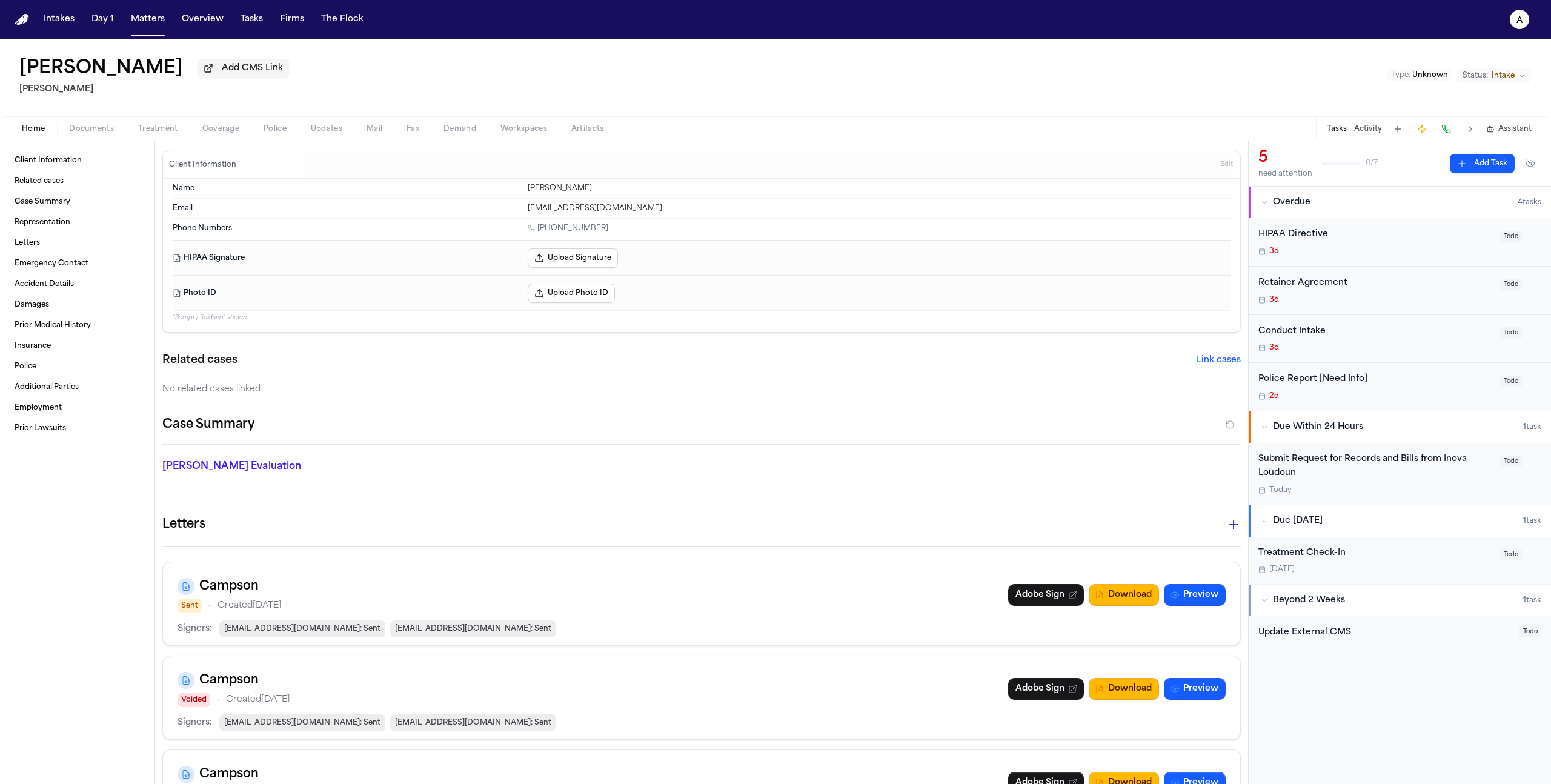
click at [169, 134] on span "Treatment" at bounding box center [158, 129] width 40 height 10
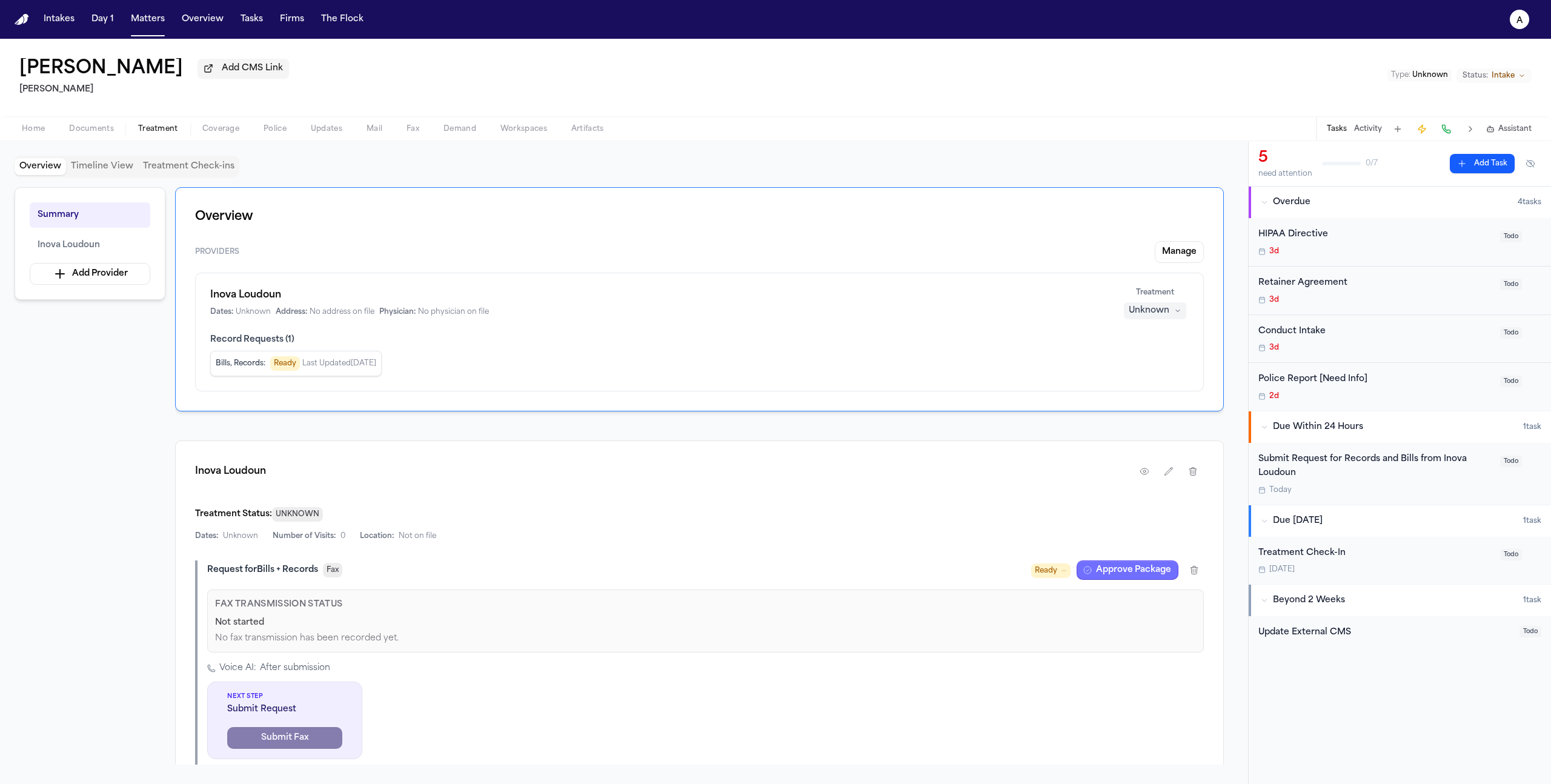
click at [1118, 577] on button "Approve Package" at bounding box center [1127, 570] width 102 height 20
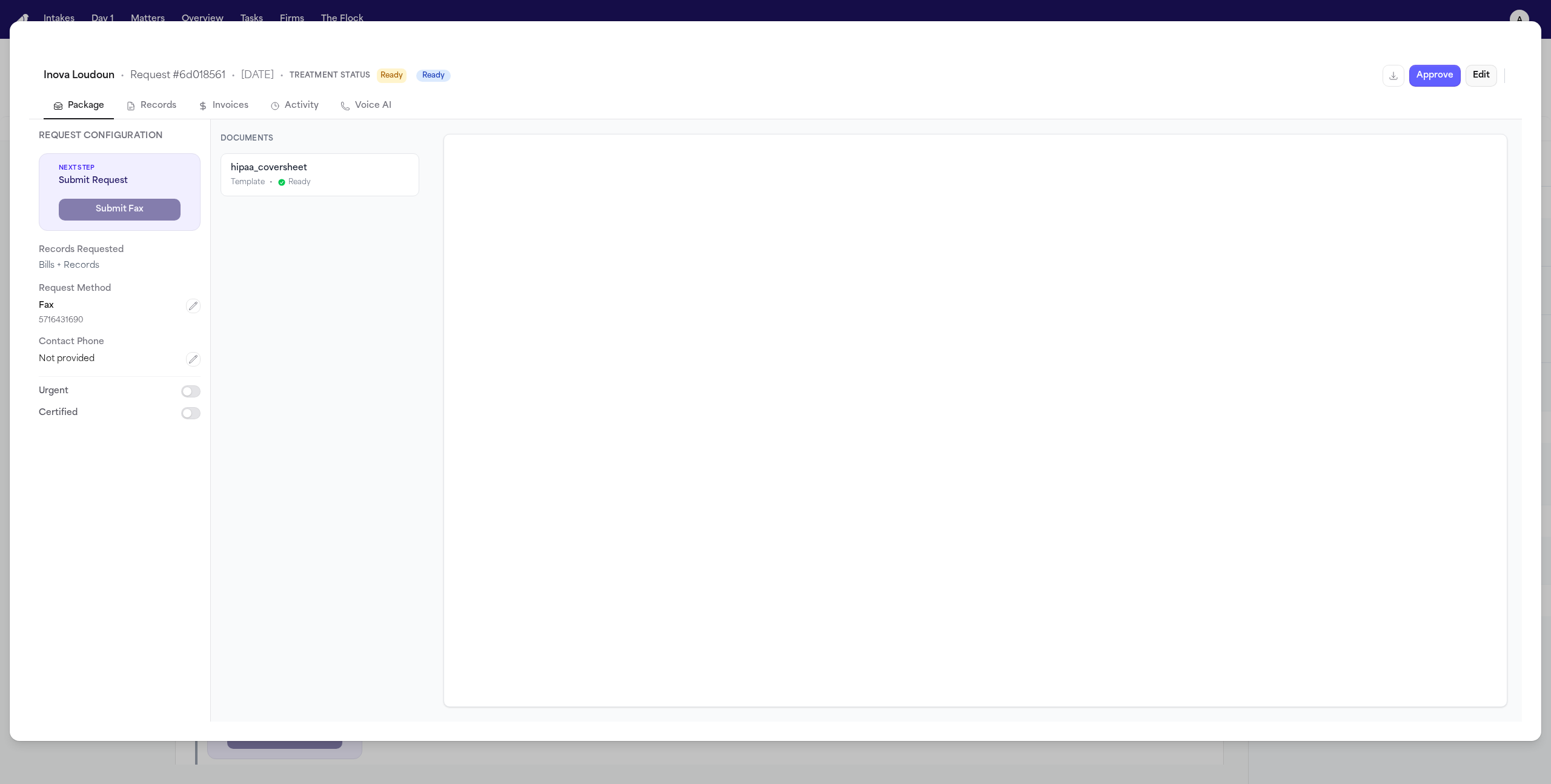
click at [1483, 72] on button "Edit" at bounding box center [1482, 75] width 32 height 22
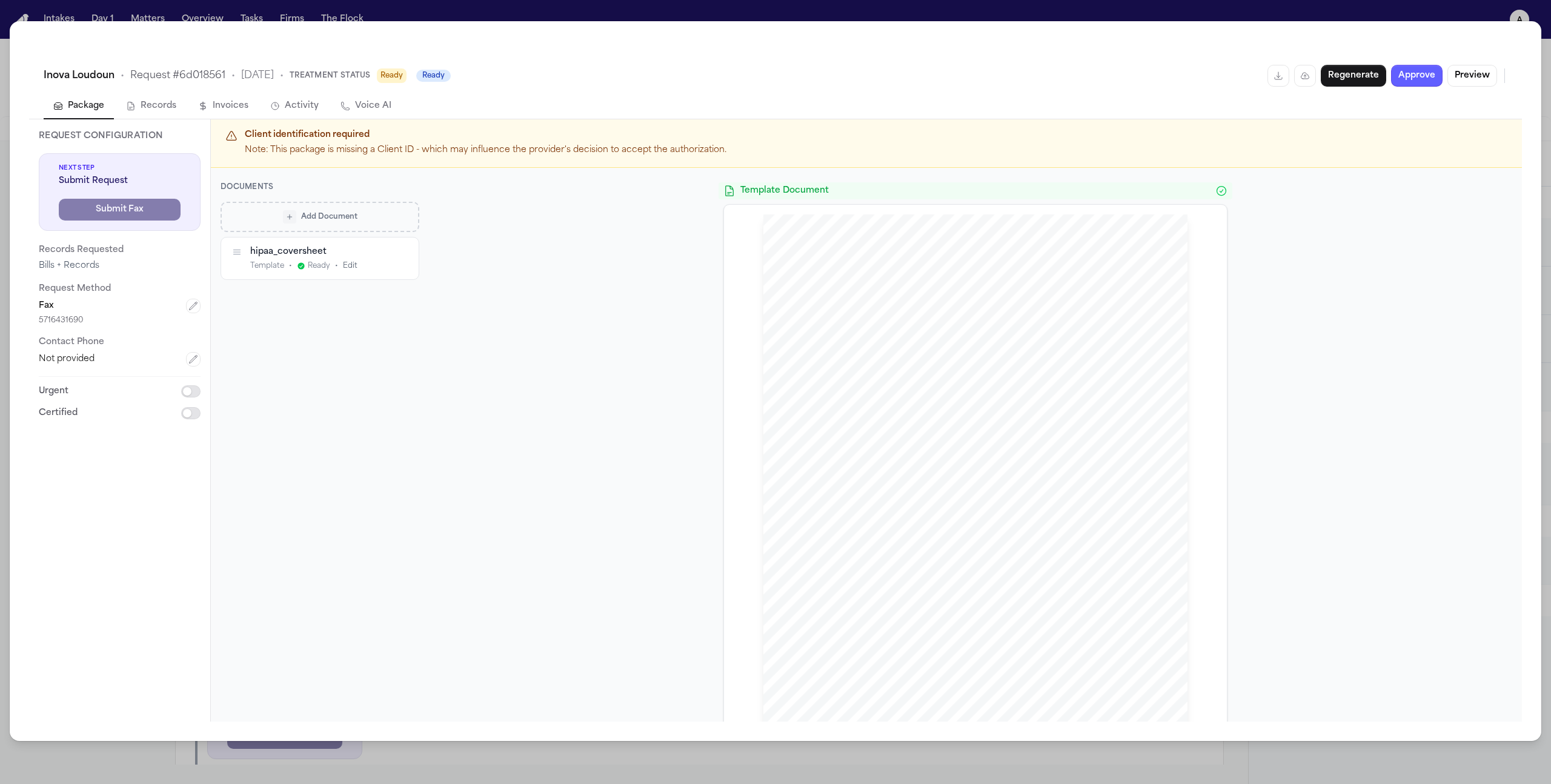
click at [265, 216] on div "Add Document" at bounding box center [319, 216] width 182 height 13
click at [354, 298] on p "Signed Authorization (PDF)" at bounding box center [327, 298] width 129 height 12
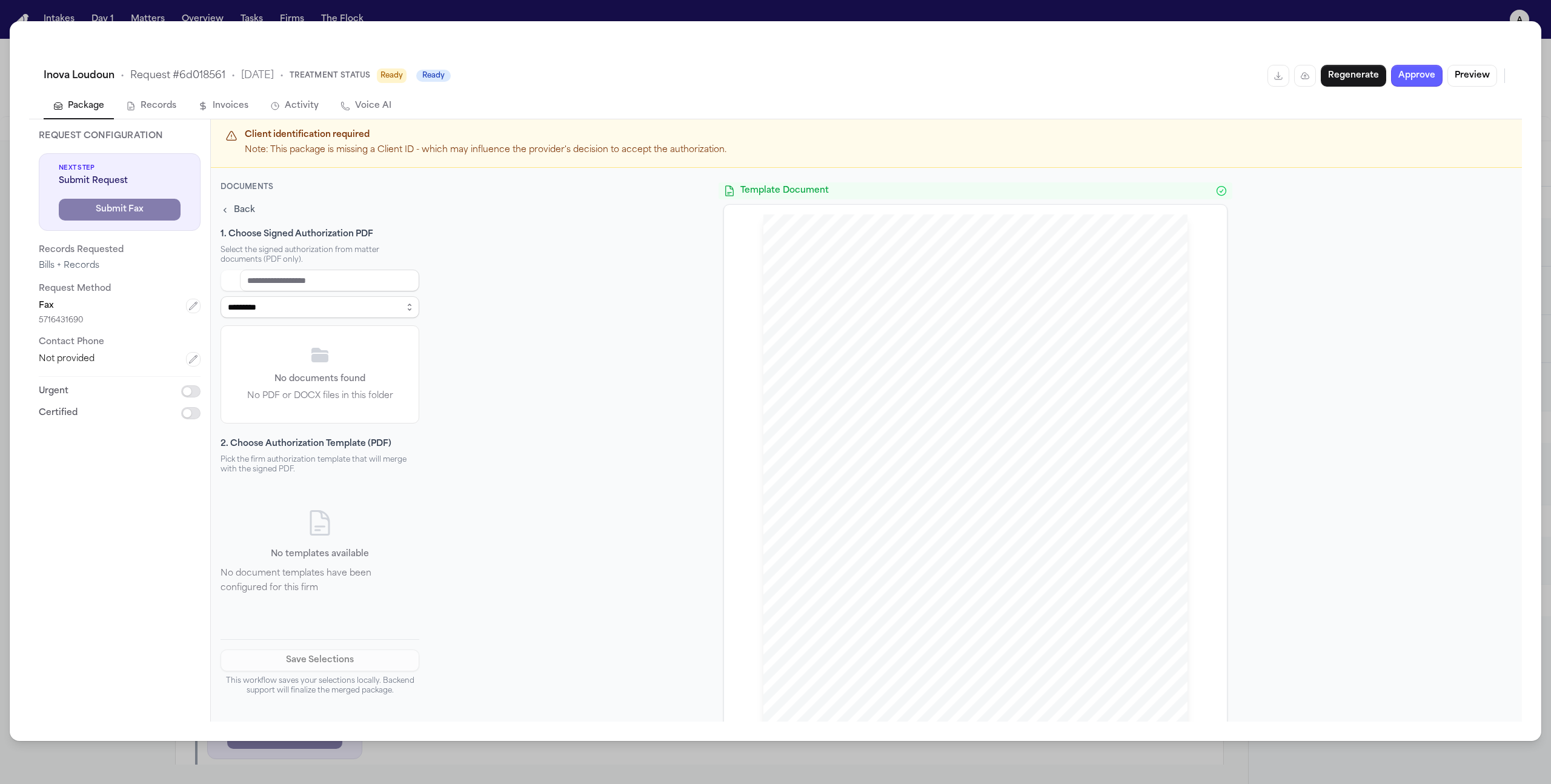
click at [289, 11] on div "**********" at bounding box center [776, 392] width 1551 height 784
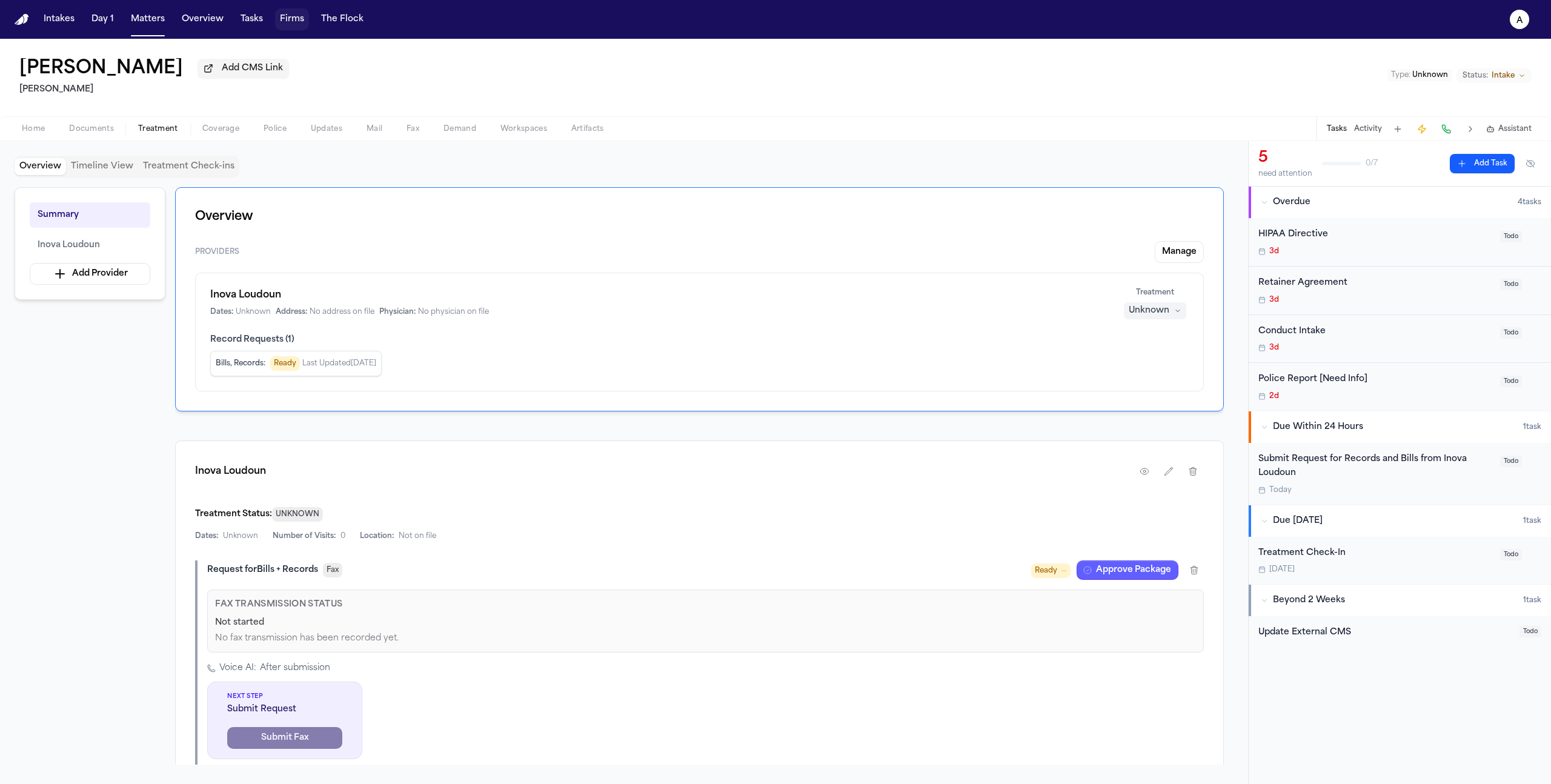
click at [288, 22] on button "Firms" at bounding box center [292, 20] width 34 height 22
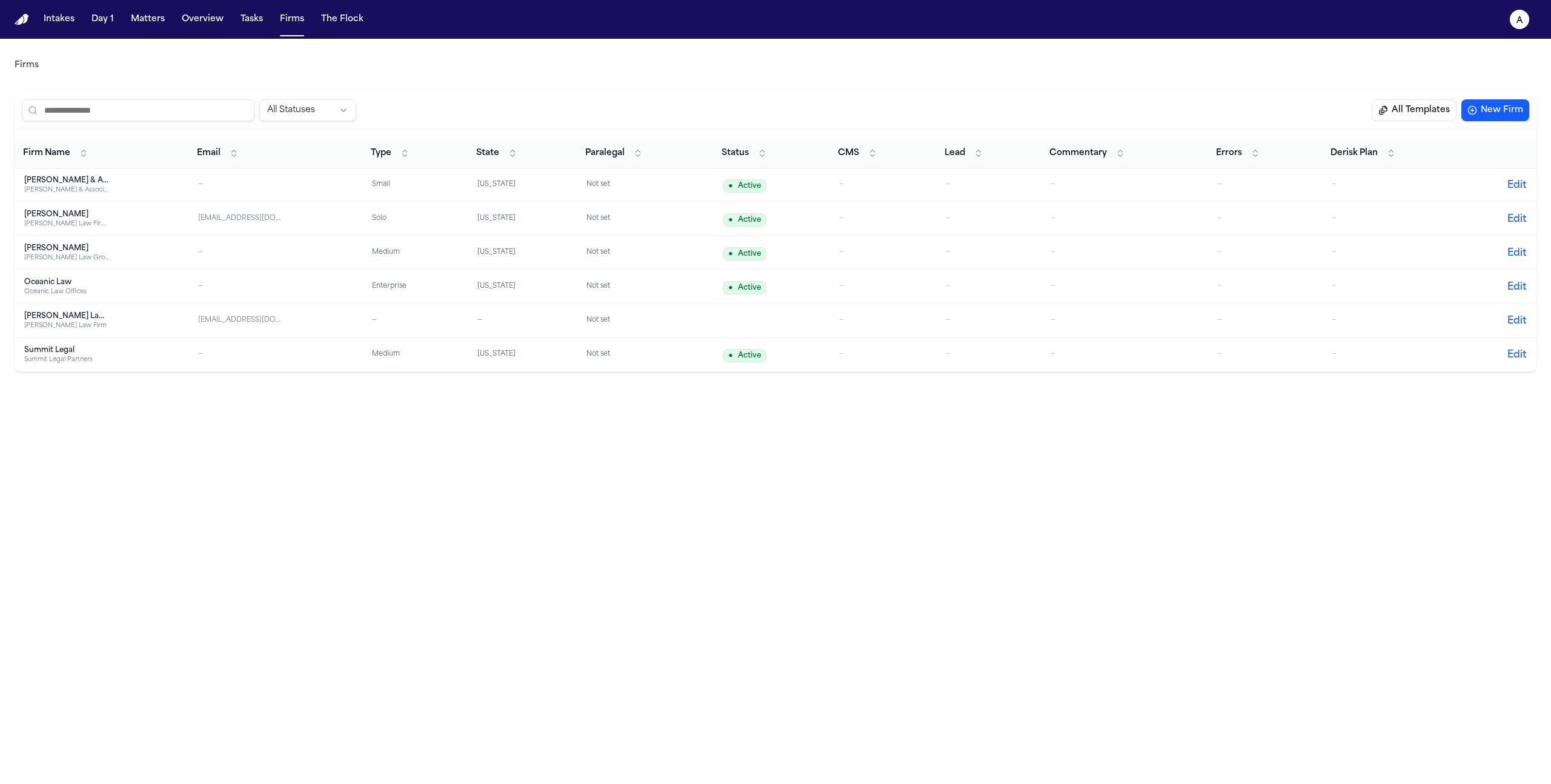
click at [70, 223] on div "[PERSON_NAME] Law Firm PLLC" at bounding box center [67, 223] width 85 height 9
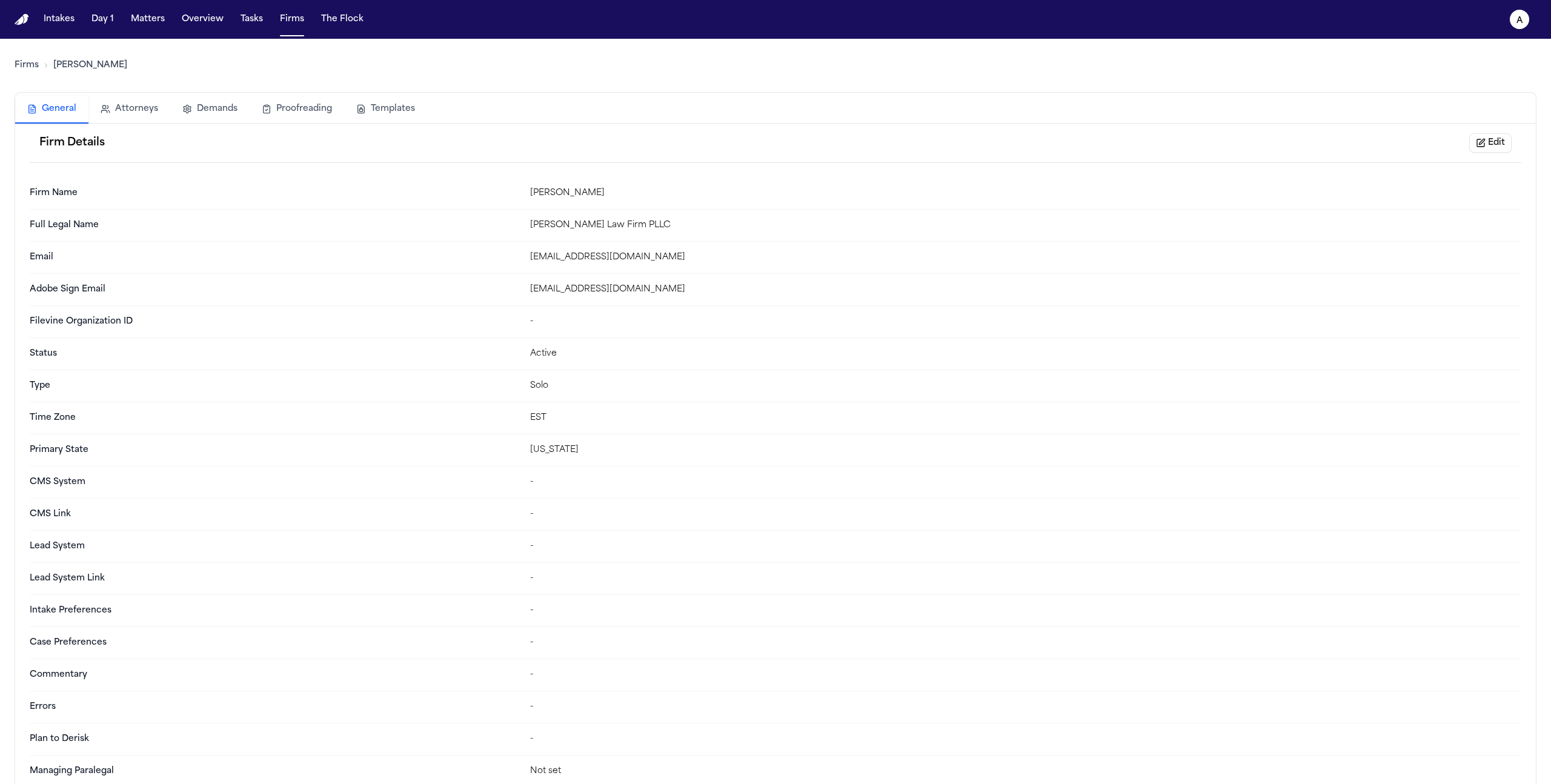
click at [389, 106] on button "Templates" at bounding box center [386, 109] width 83 height 27
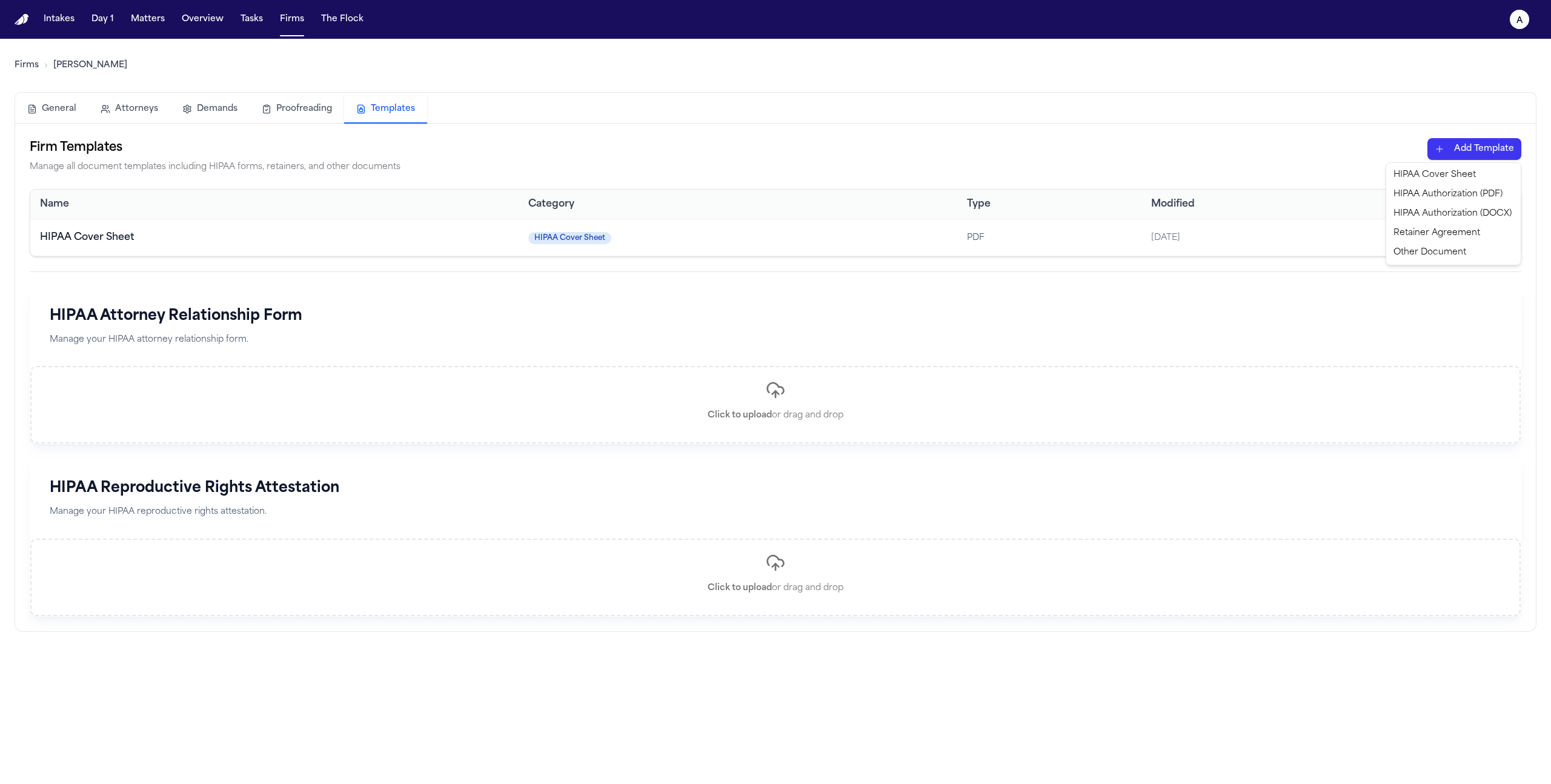
click at [1520, 147] on html "Intakes Day 1 Matters Overview Tasks Firms The Flock a Firms Hecht General Atto…" at bounding box center [776, 392] width 1551 height 784
